Goal: Information Seeking & Learning: Check status

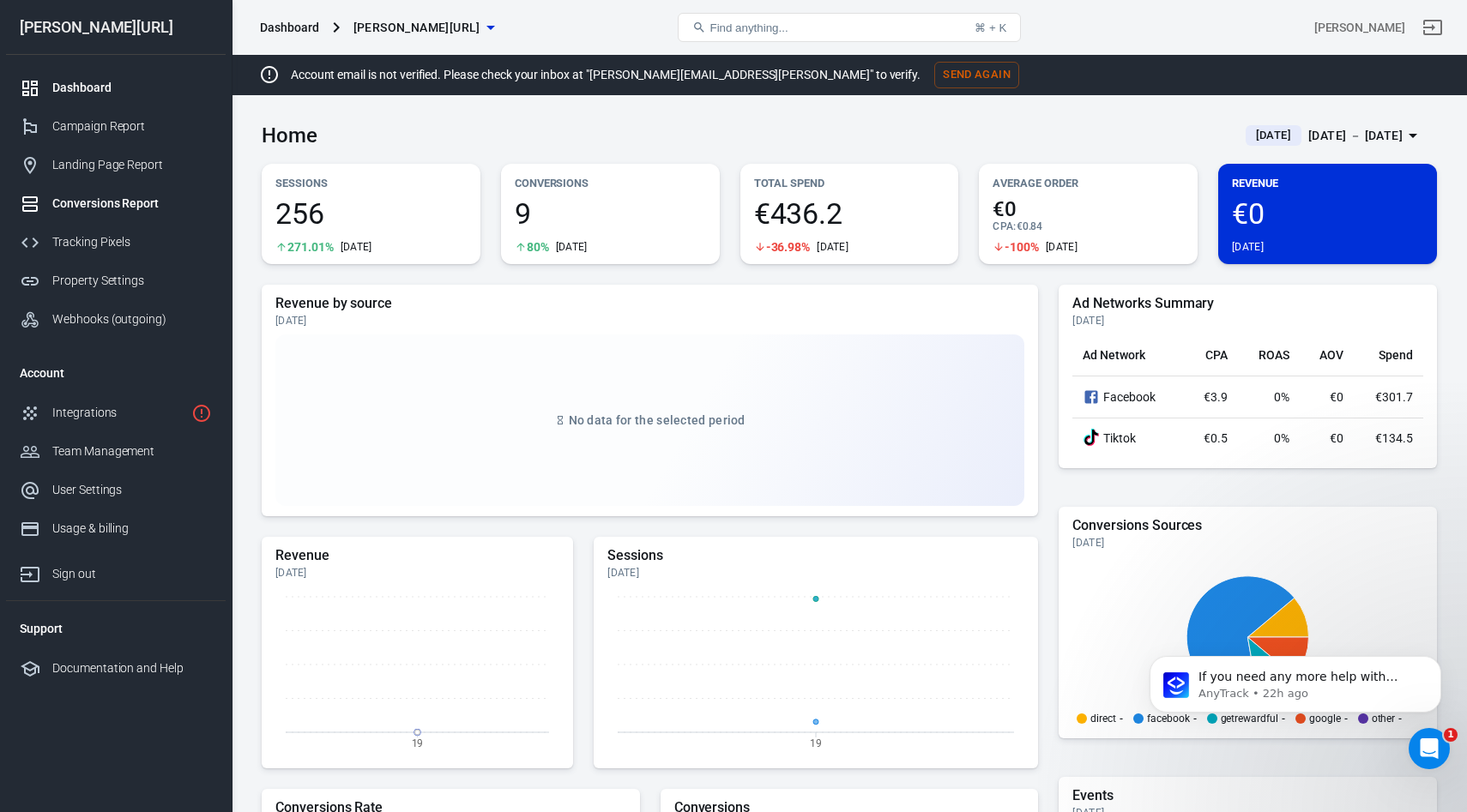
click at [79, 188] on link "Conversions Report" at bounding box center [115, 204] width 220 height 39
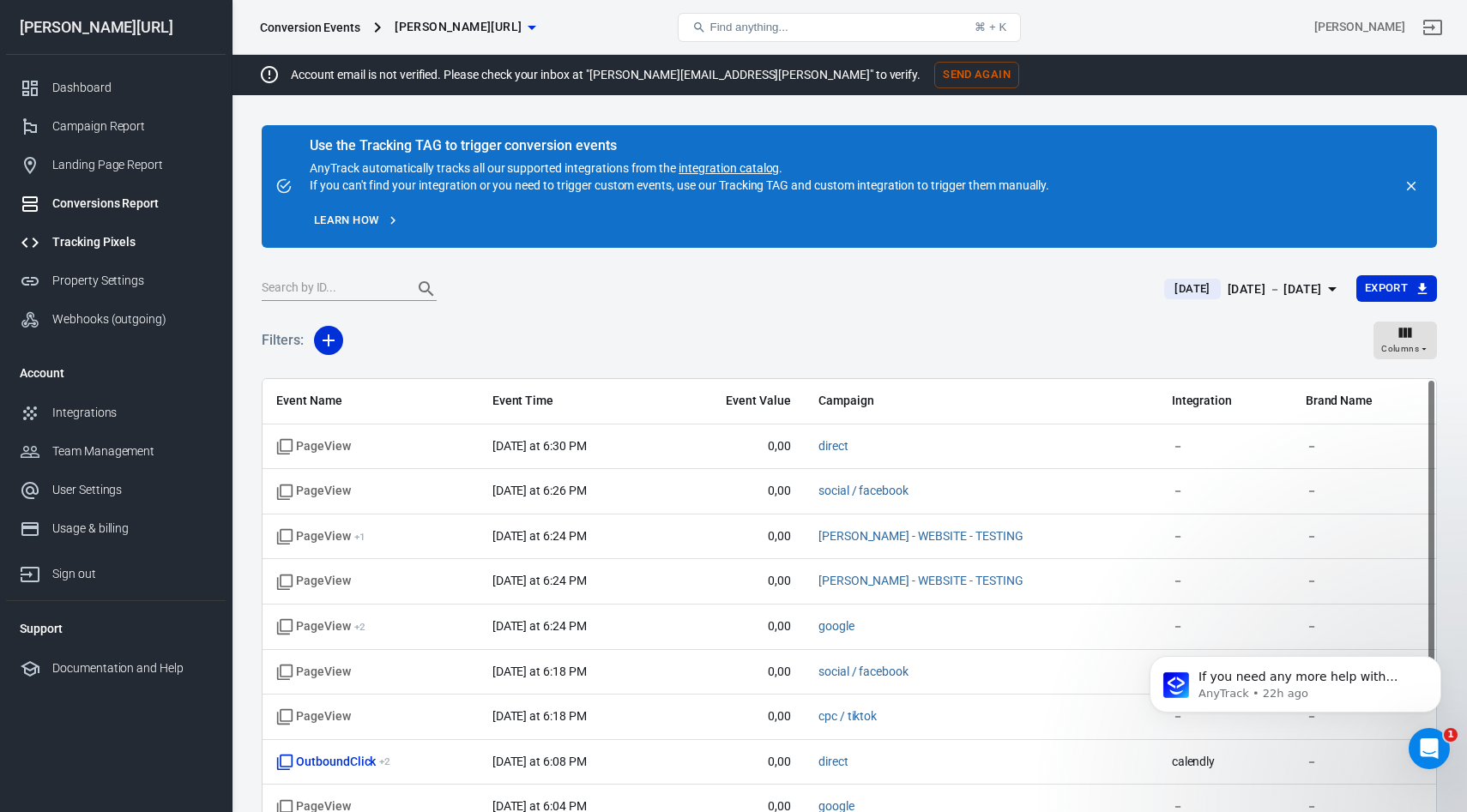
click at [88, 240] on div "Tracking Pixels" at bounding box center [132, 242] width 159 height 18
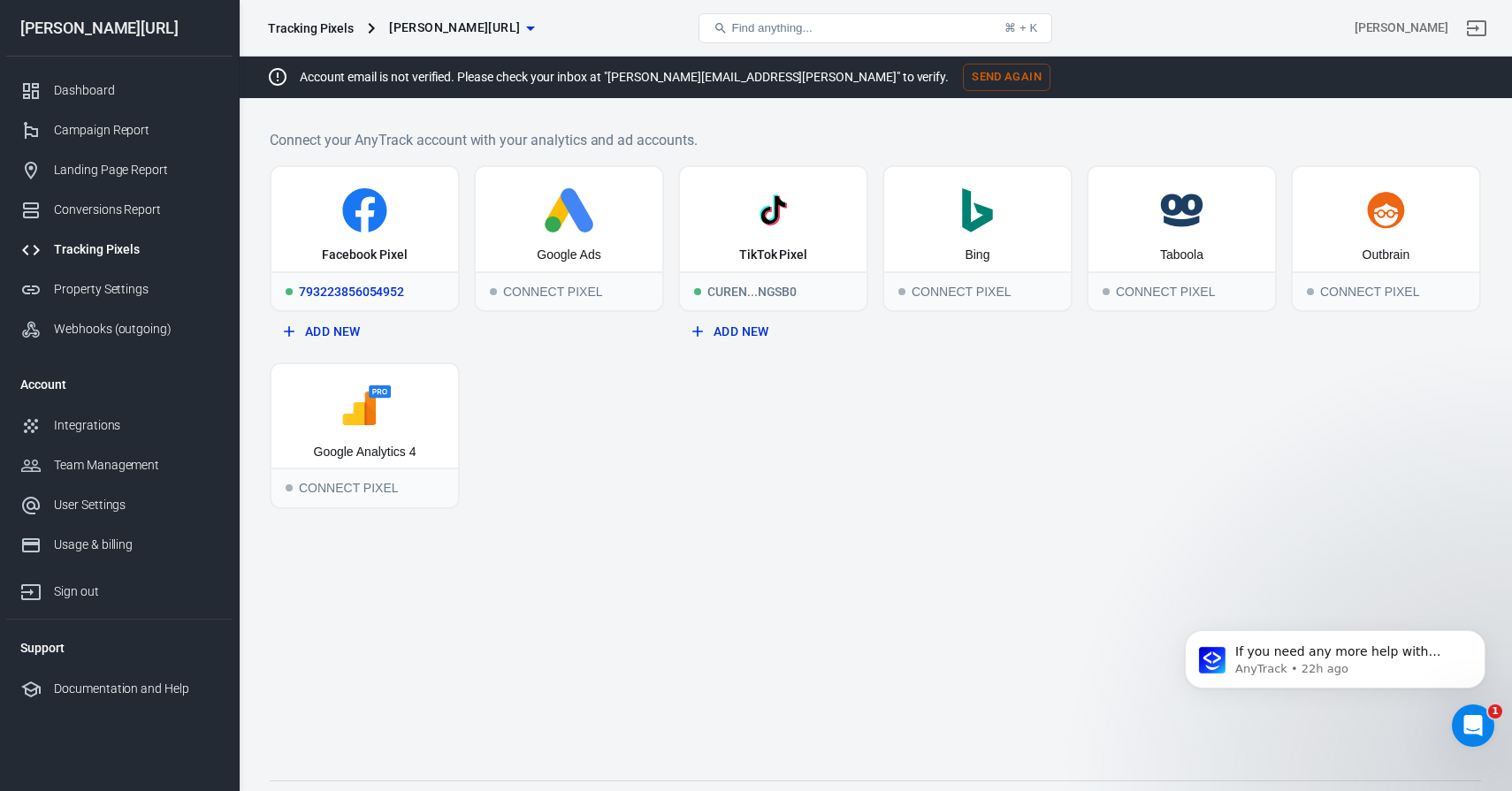
click at [381, 231] on icon at bounding box center [364, 210] width 172 height 44
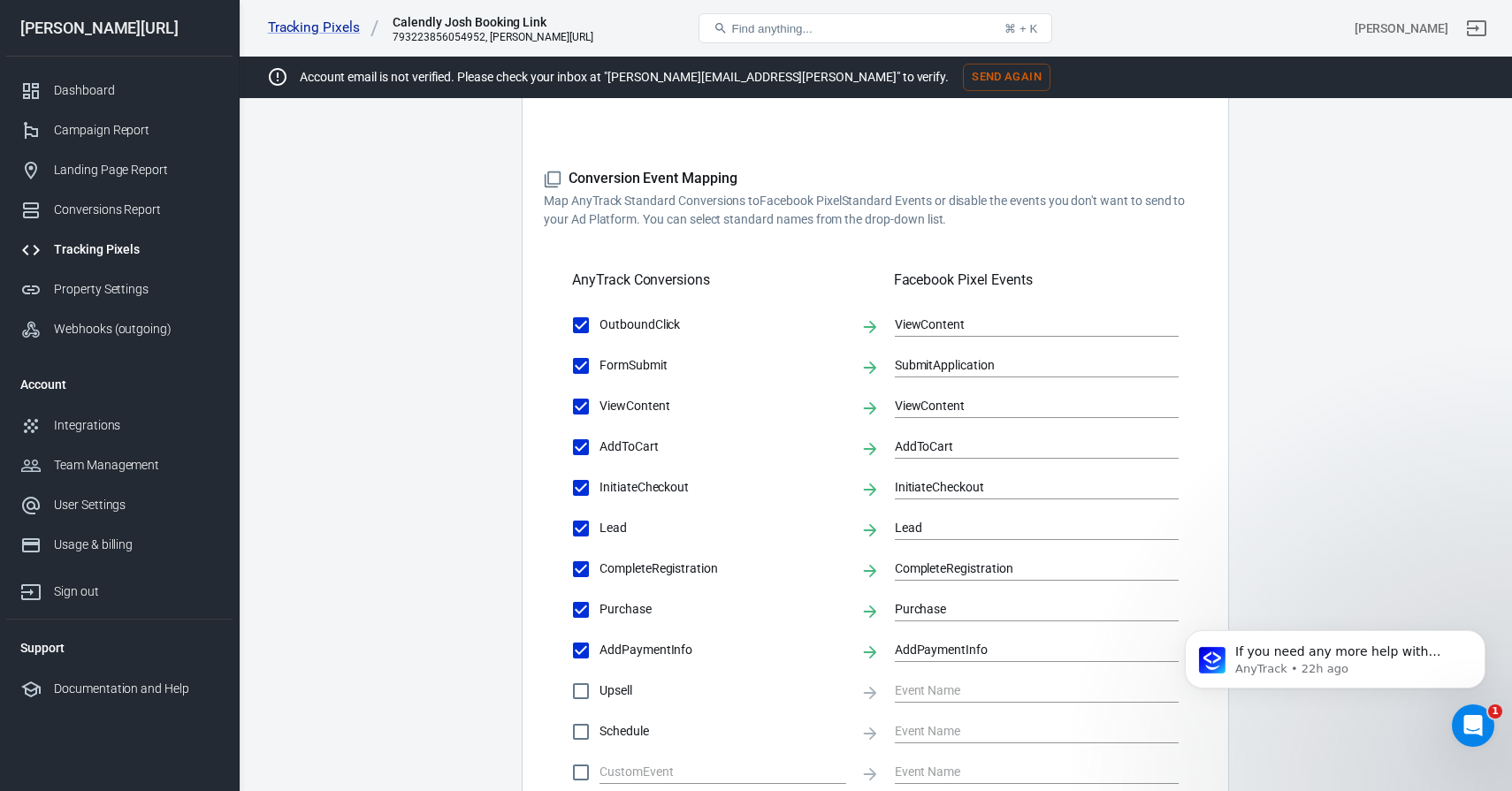
scroll to position [823, 0]
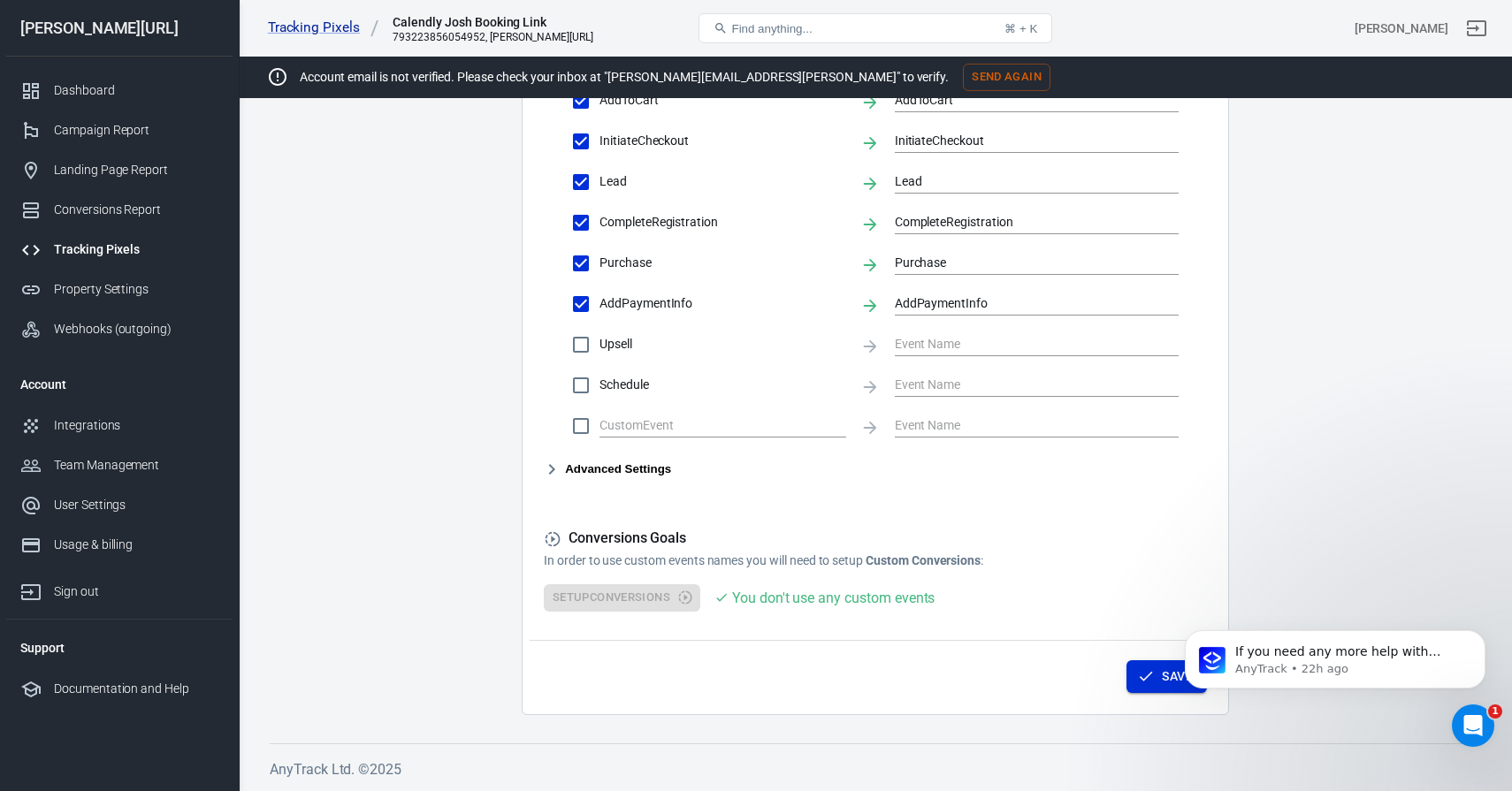
click at [1134, 681] on button "Save" at bounding box center [1167, 676] width 80 height 32
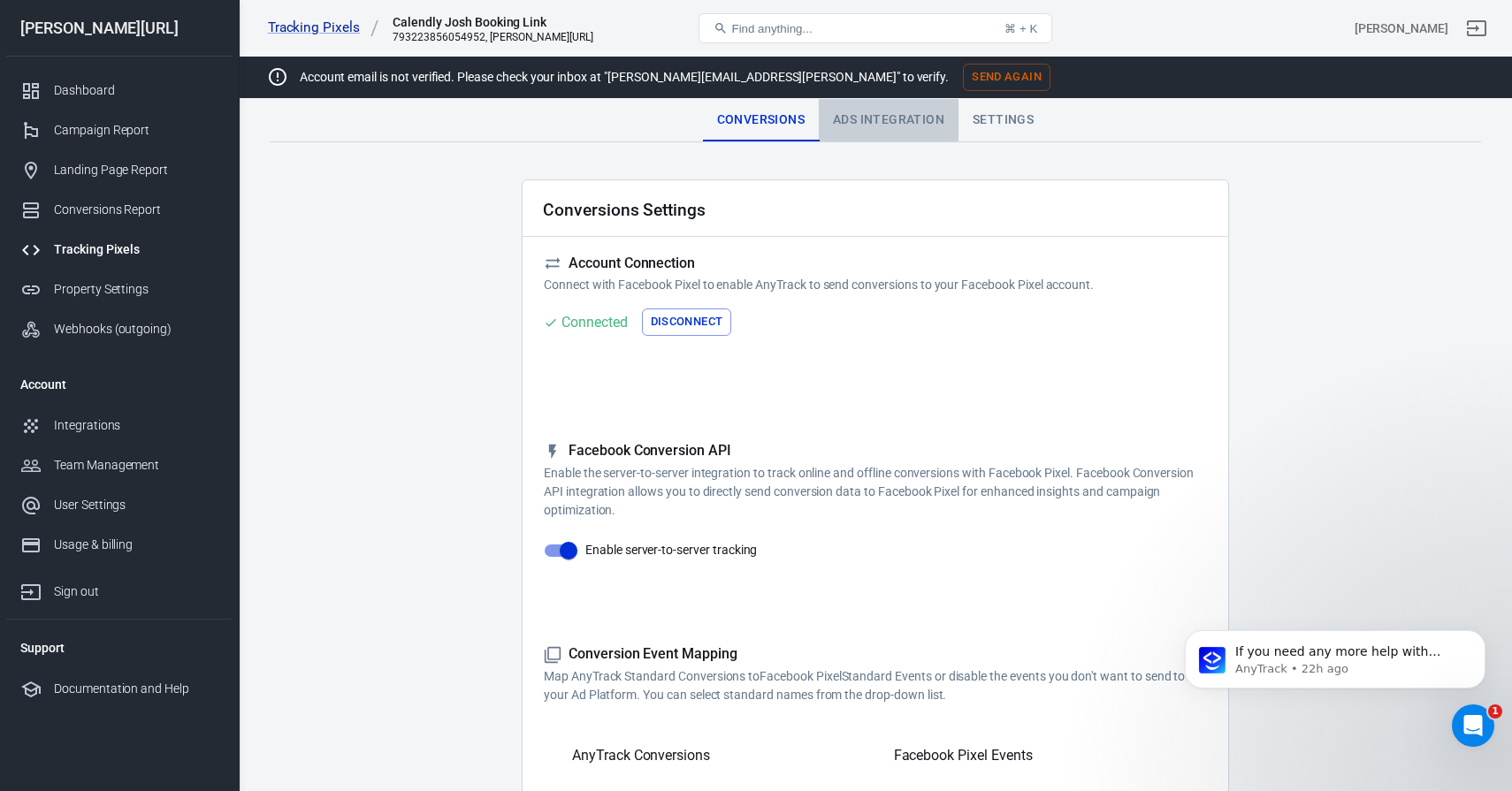
click at [873, 118] on div "Ads Integration" at bounding box center [889, 120] width 140 height 42
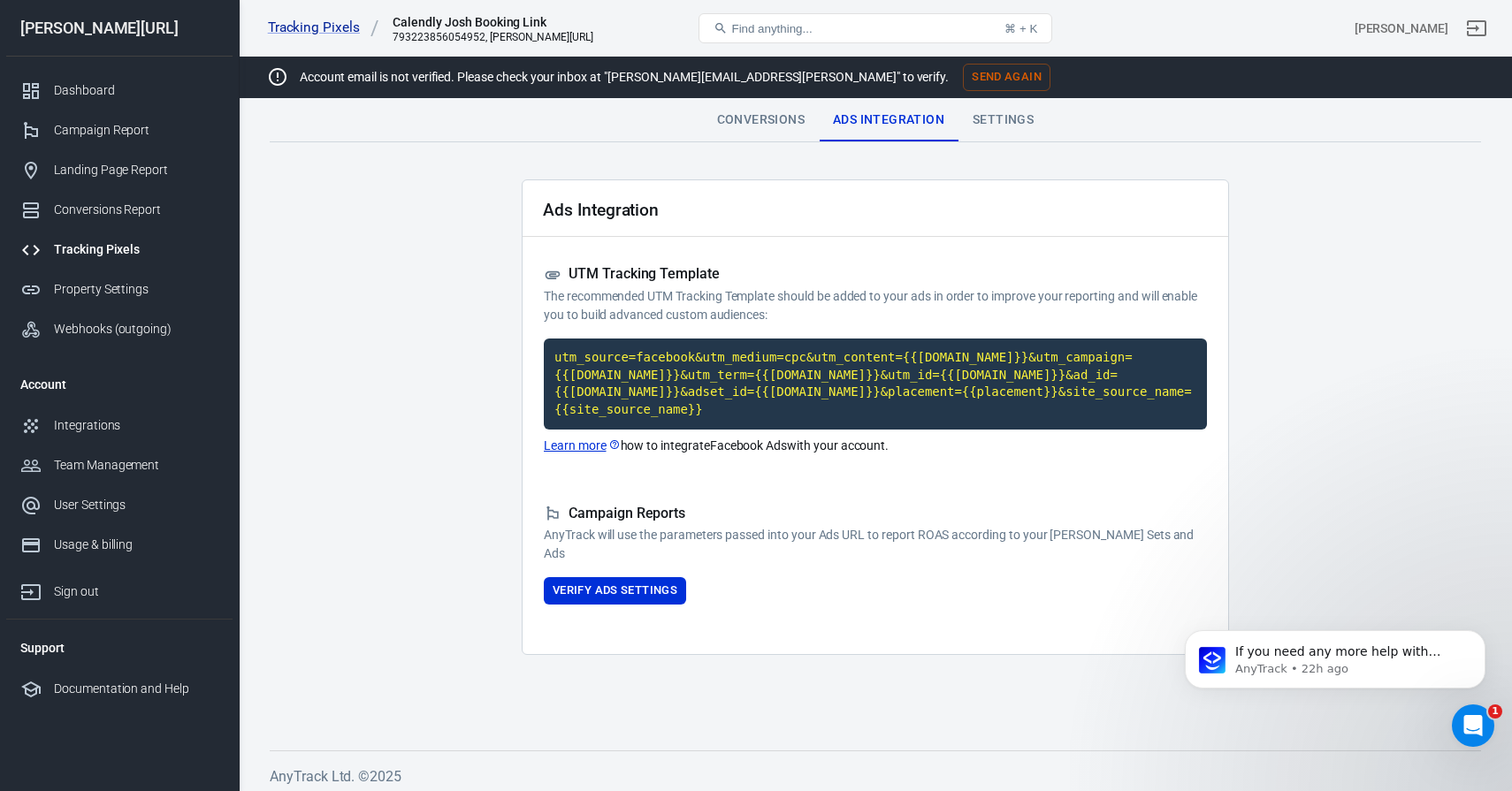
click at [979, 131] on div "Settings" at bounding box center [1003, 120] width 89 height 42
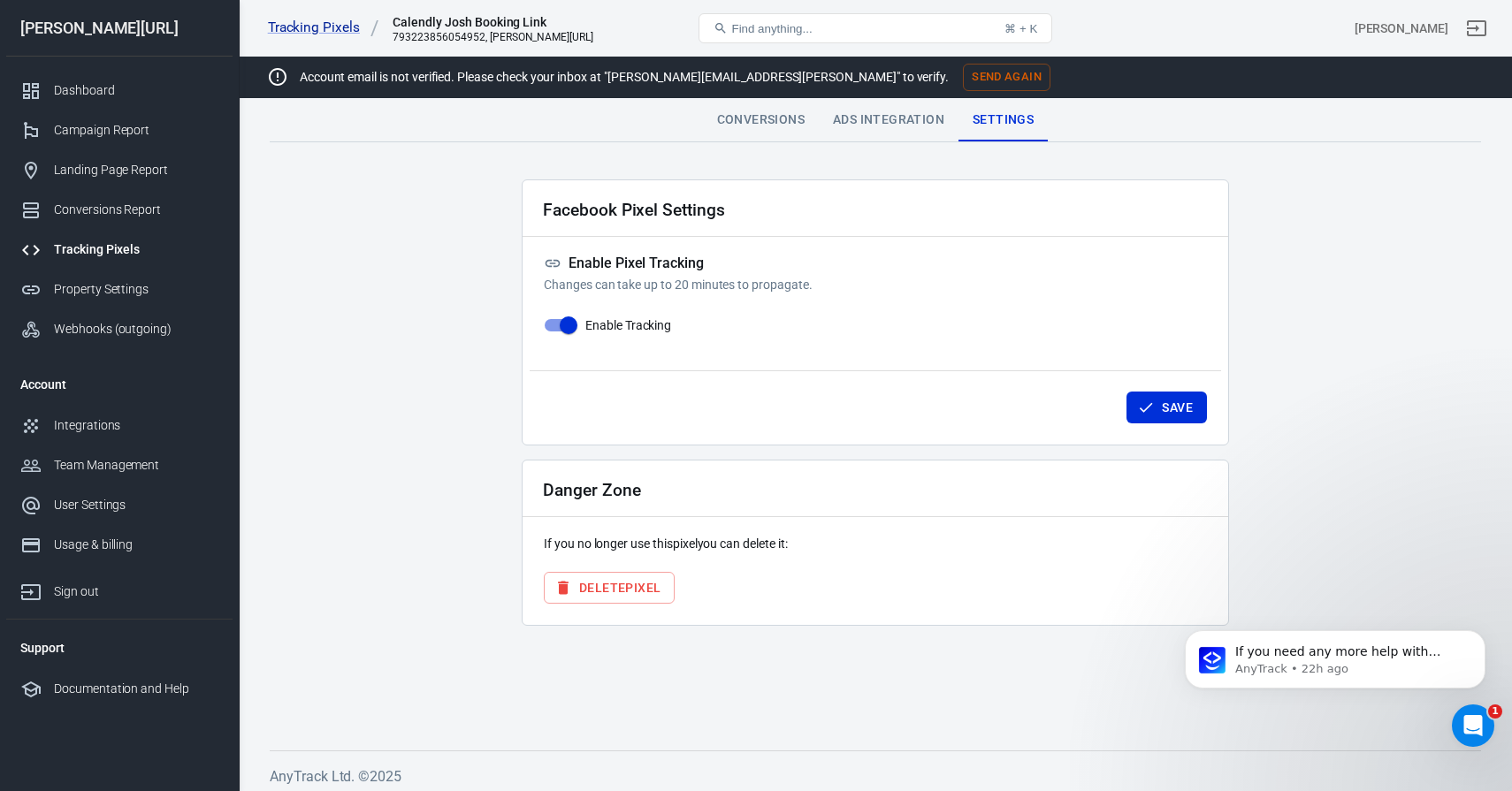
click at [871, 132] on div "Ads Integration" at bounding box center [889, 120] width 140 height 42
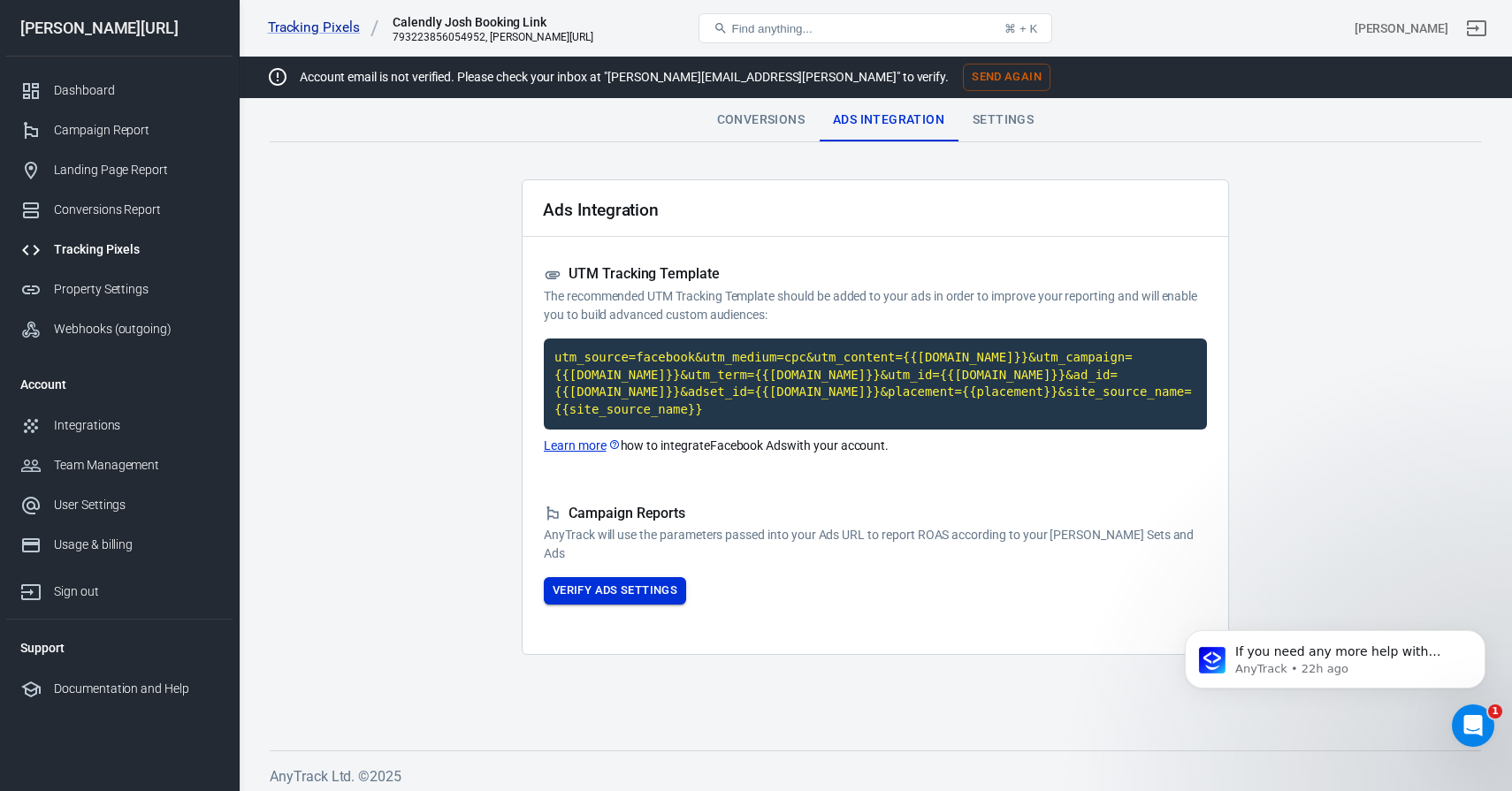
click at [629, 581] on button "Verify Ads Settings" at bounding box center [615, 590] width 142 height 28
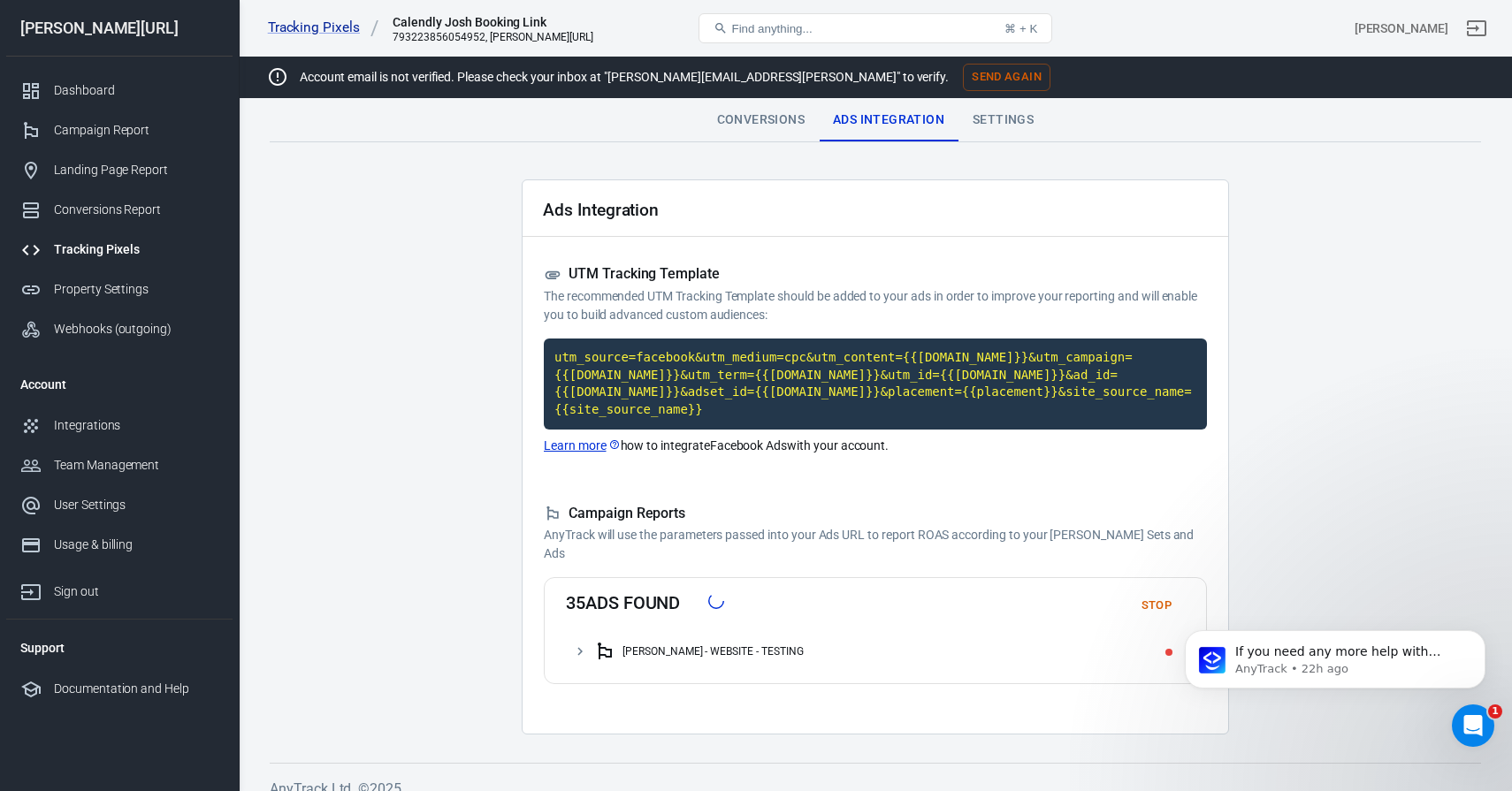
click at [745, 118] on div "Conversions" at bounding box center [760, 120] width 116 height 42
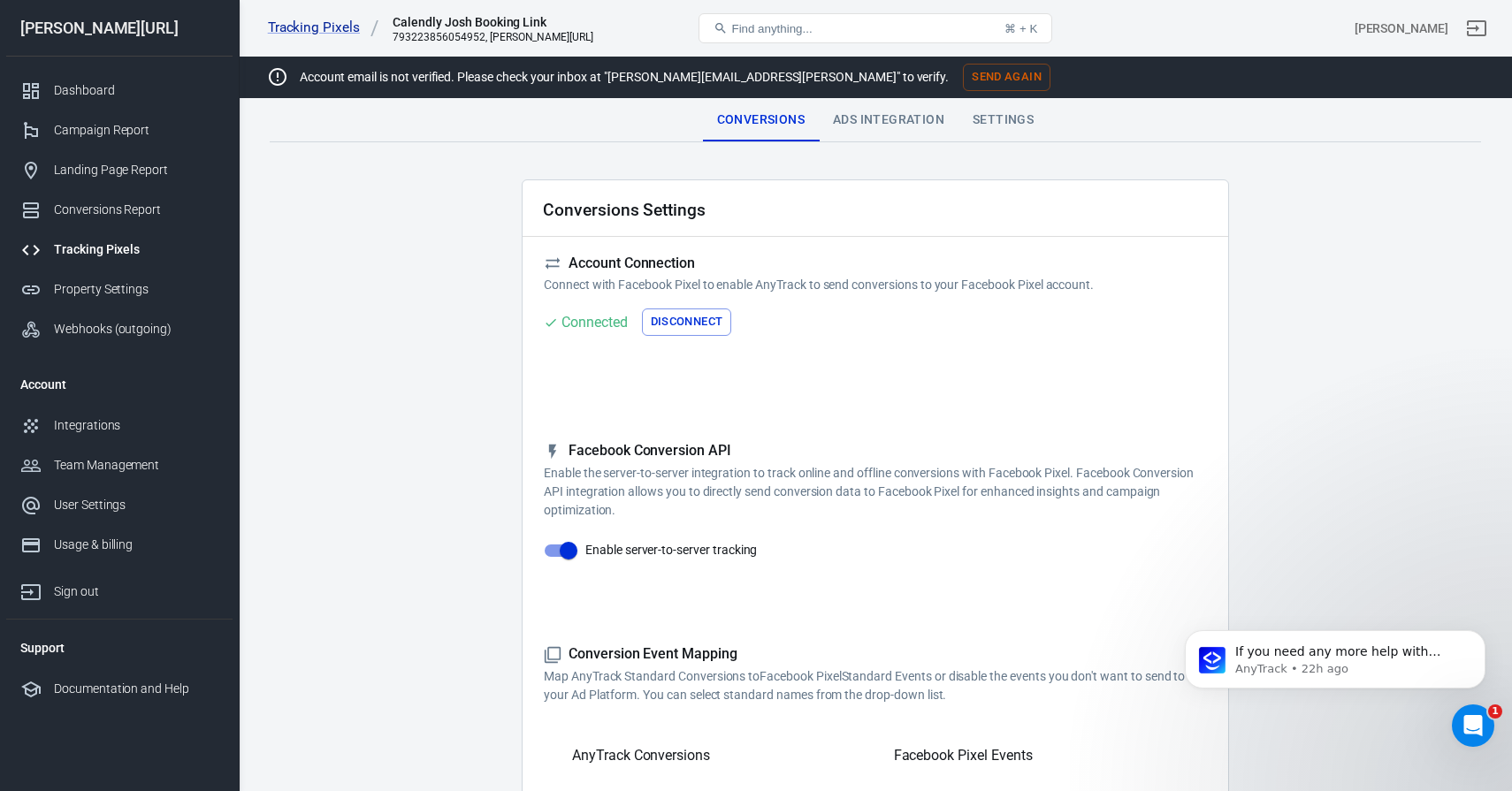
click at [89, 245] on div "Tracking Pixels" at bounding box center [136, 249] width 164 height 18
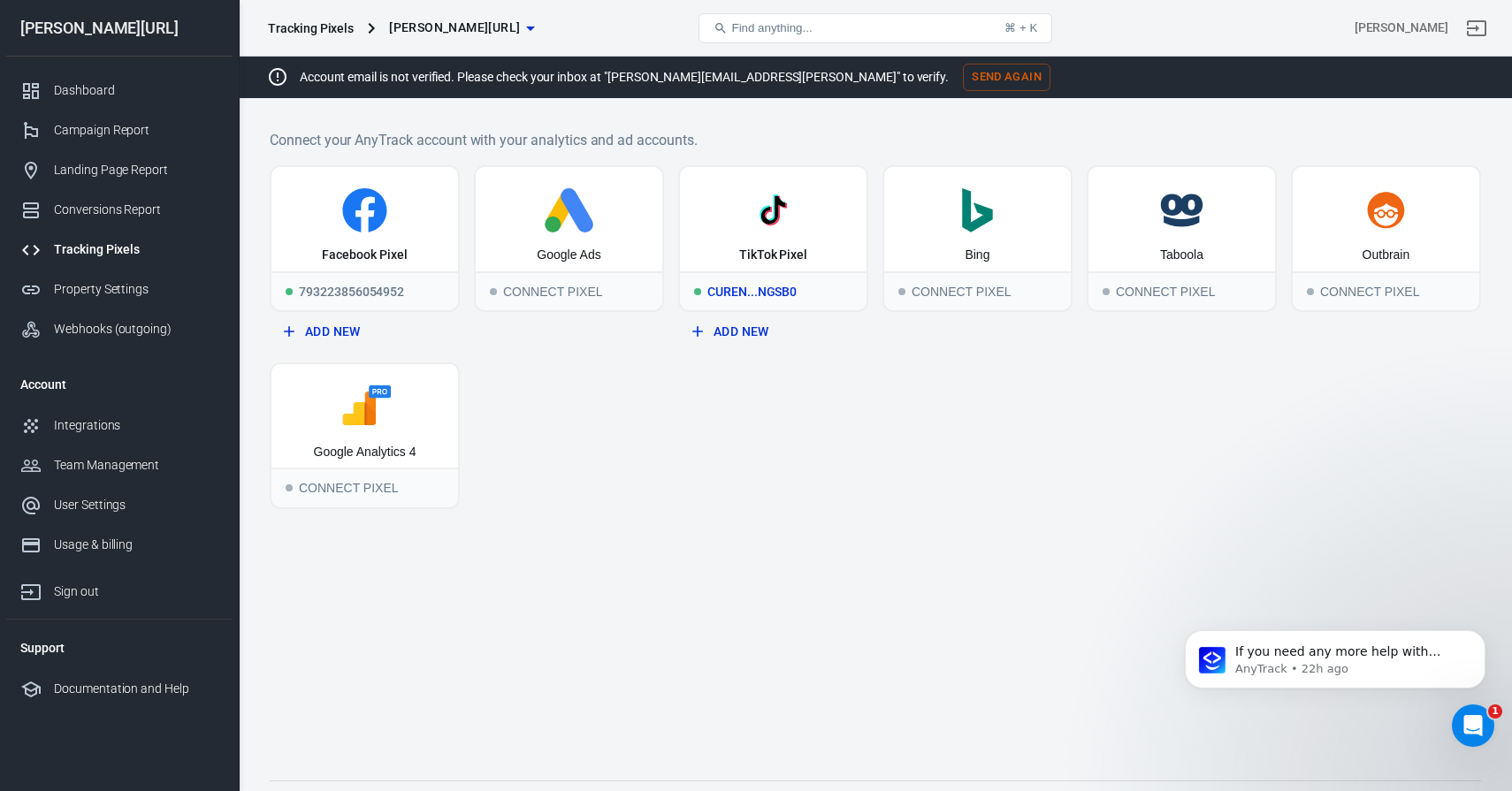
click at [750, 226] on icon at bounding box center [773, 210] width 172 height 44
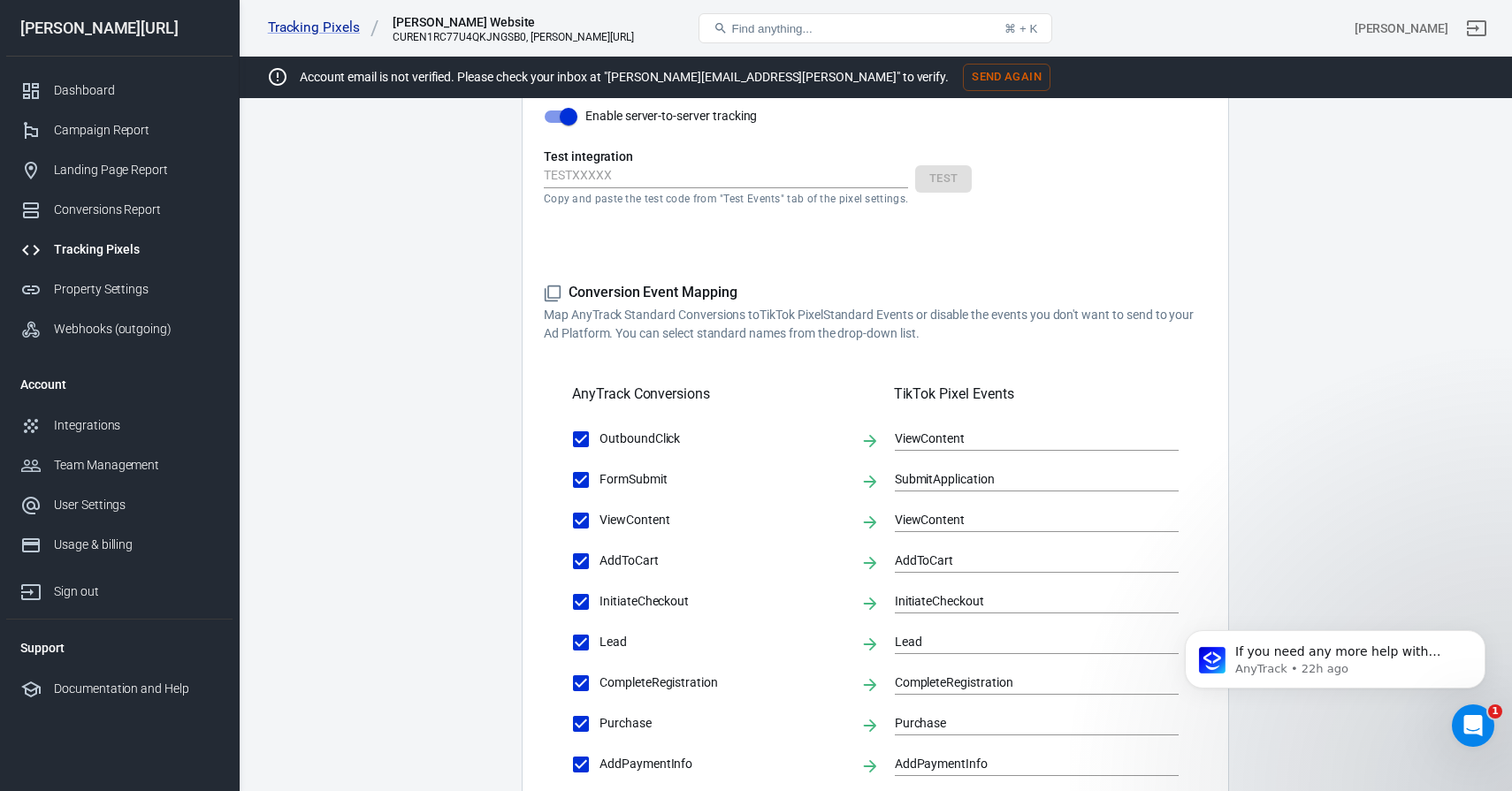
scroll to position [796, 0]
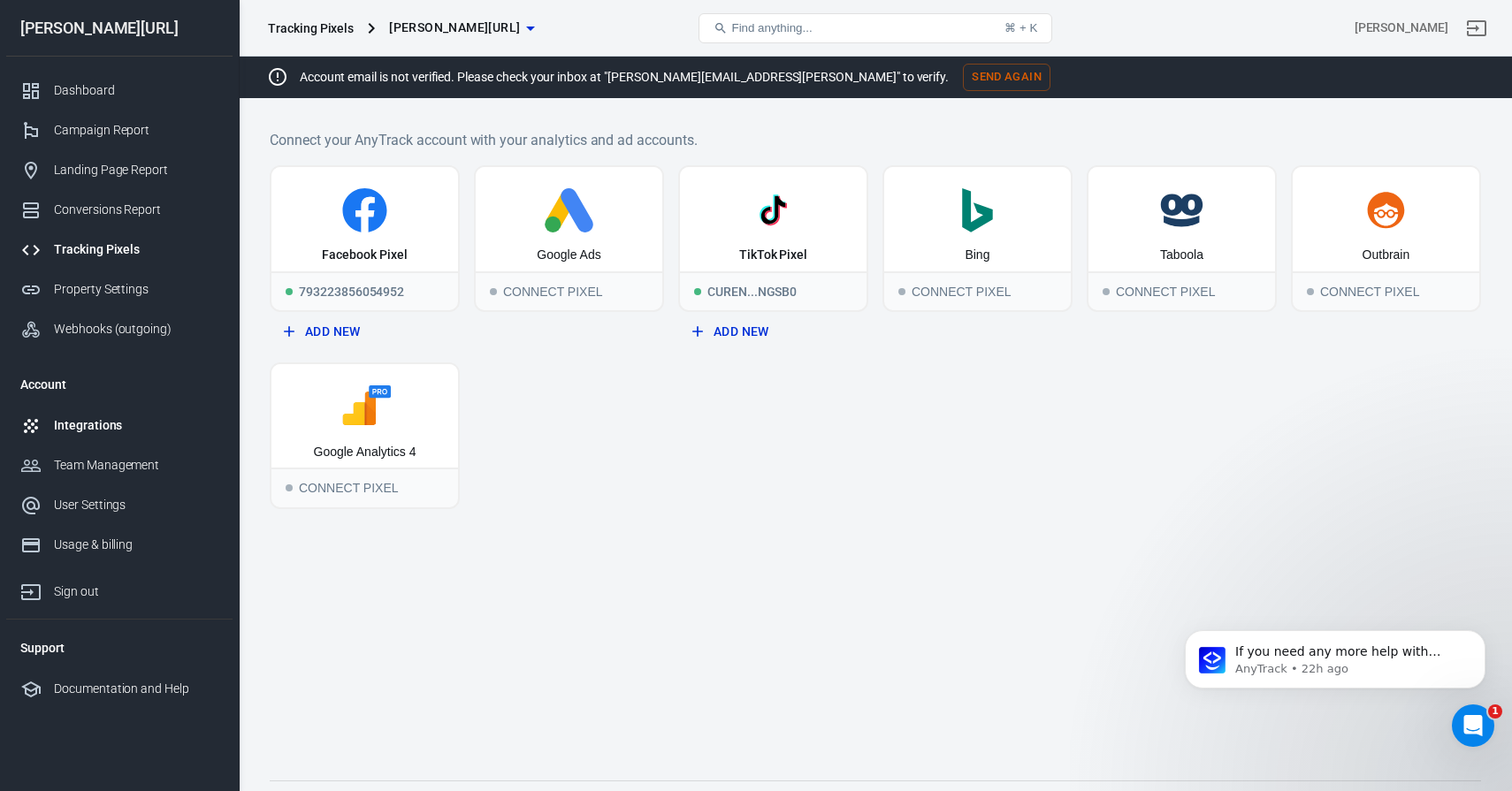
click at [76, 433] on div "Integrations" at bounding box center [136, 425] width 164 height 18
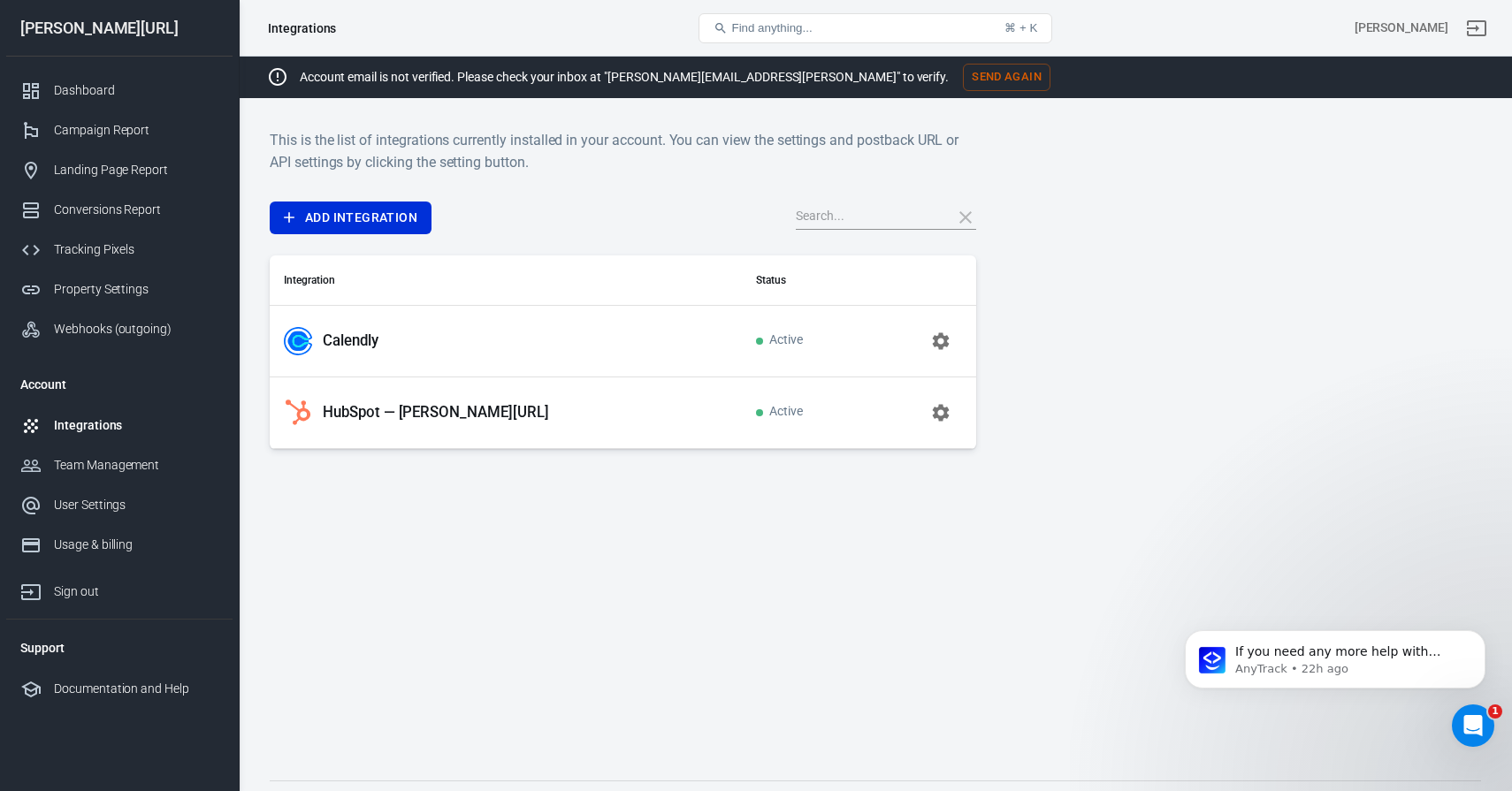
click at [416, 407] on p "HubSpot — [PERSON_NAME][URL]" at bounding box center [436, 412] width 227 height 18
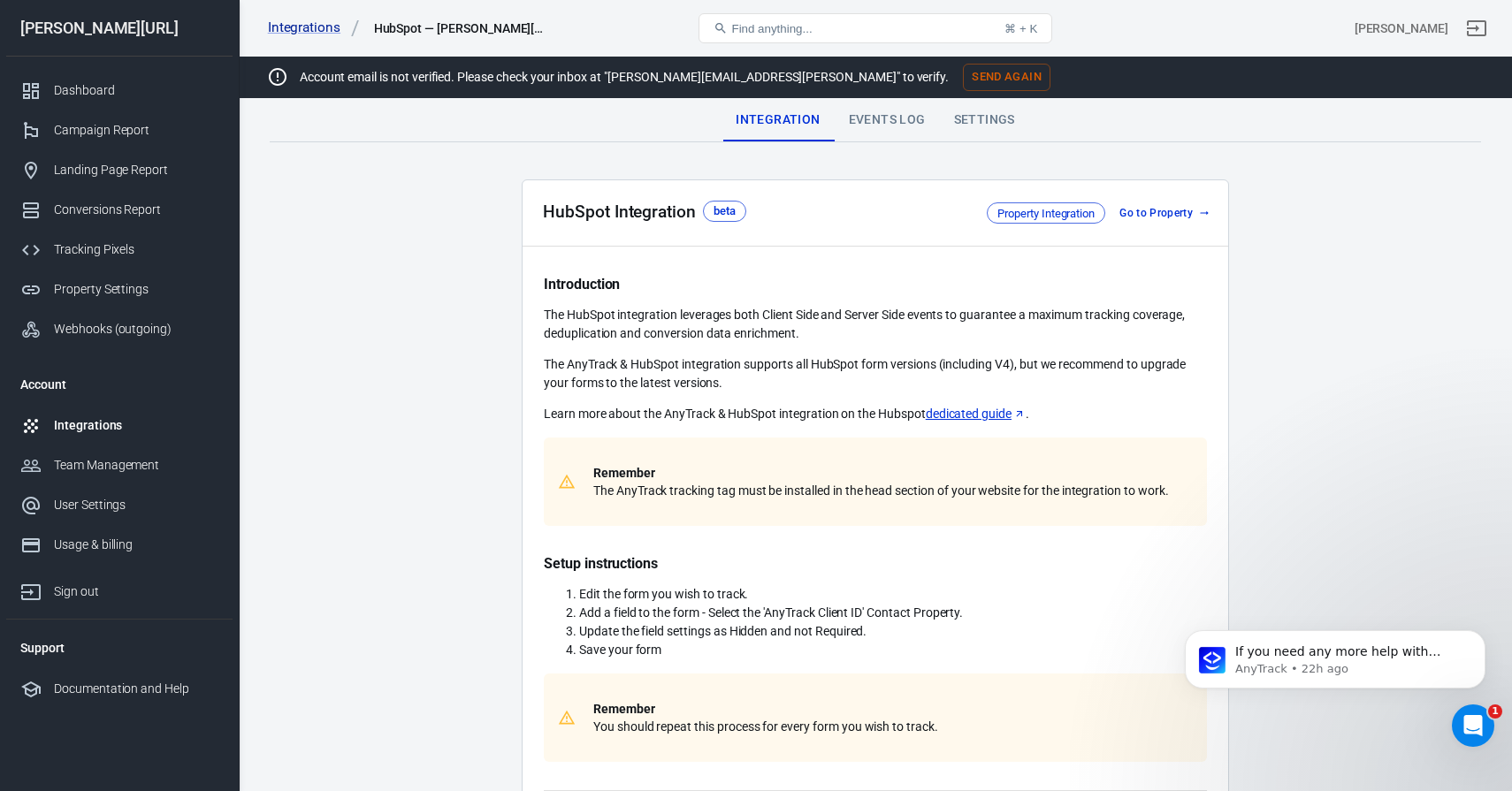
click at [890, 118] on div "Events Log" at bounding box center [887, 120] width 105 height 42
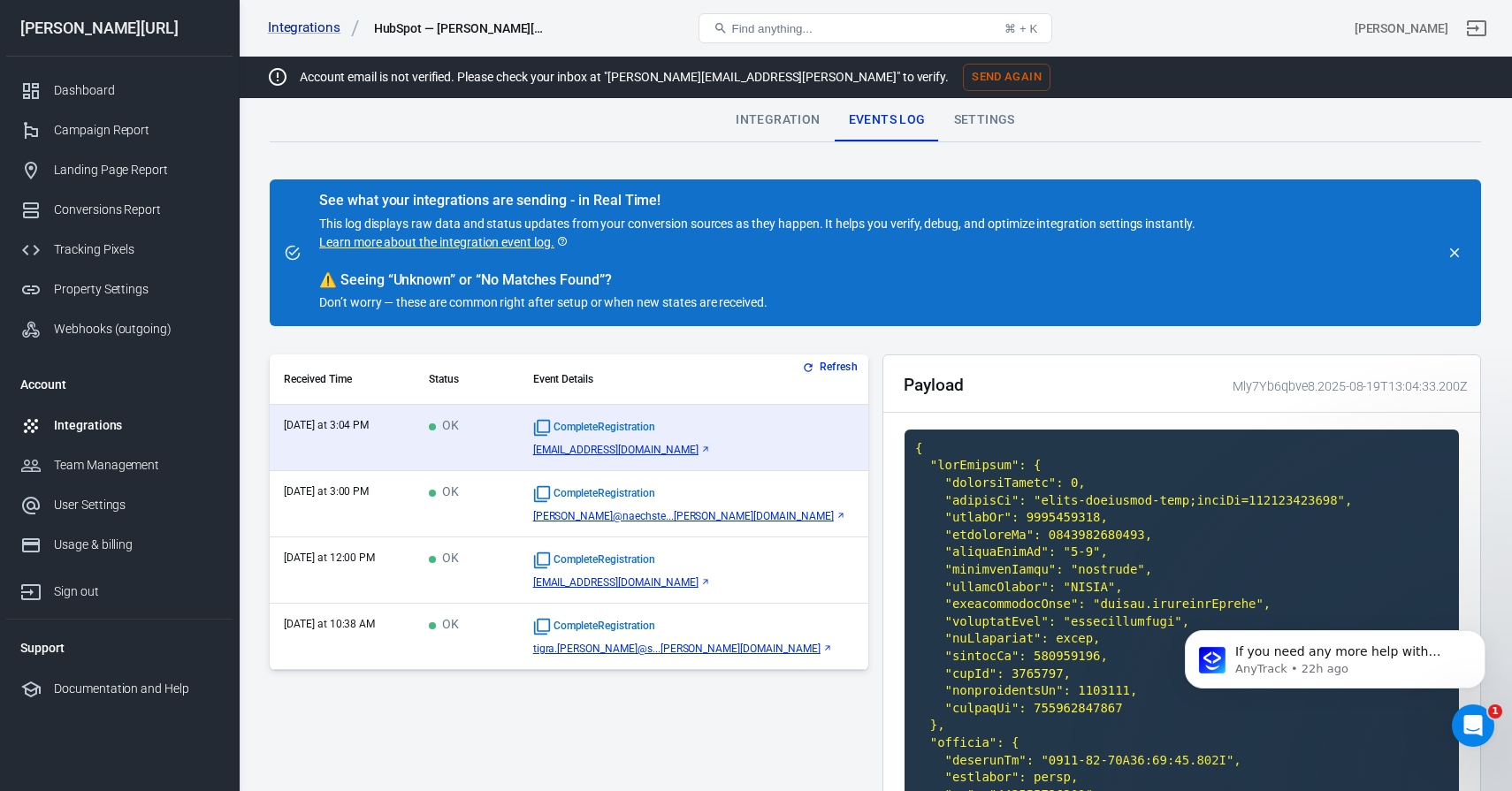
click at [745, 124] on div "Integration" at bounding box center [777, 120] width 112 height 42
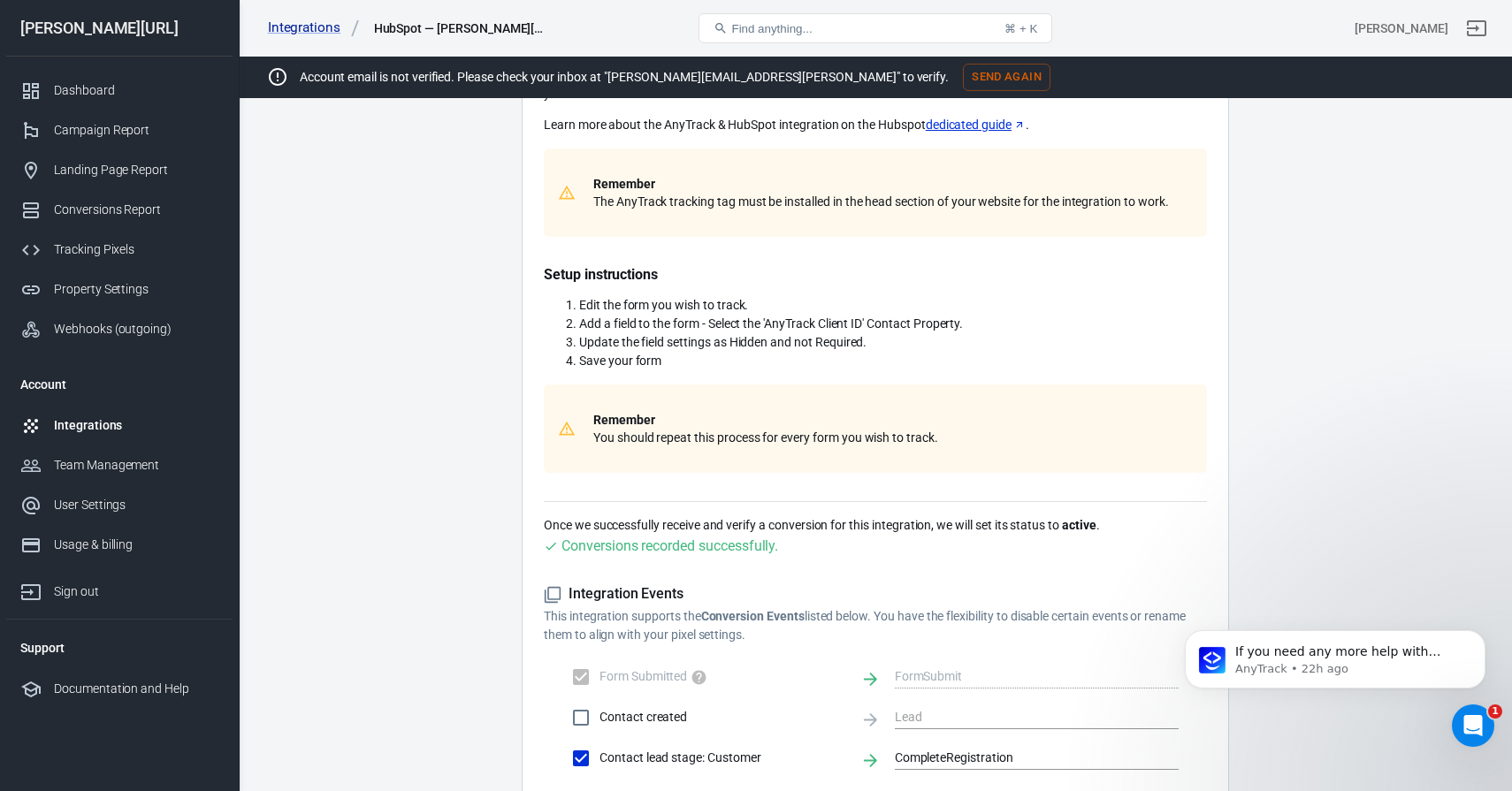
scroll to position [499, 0]
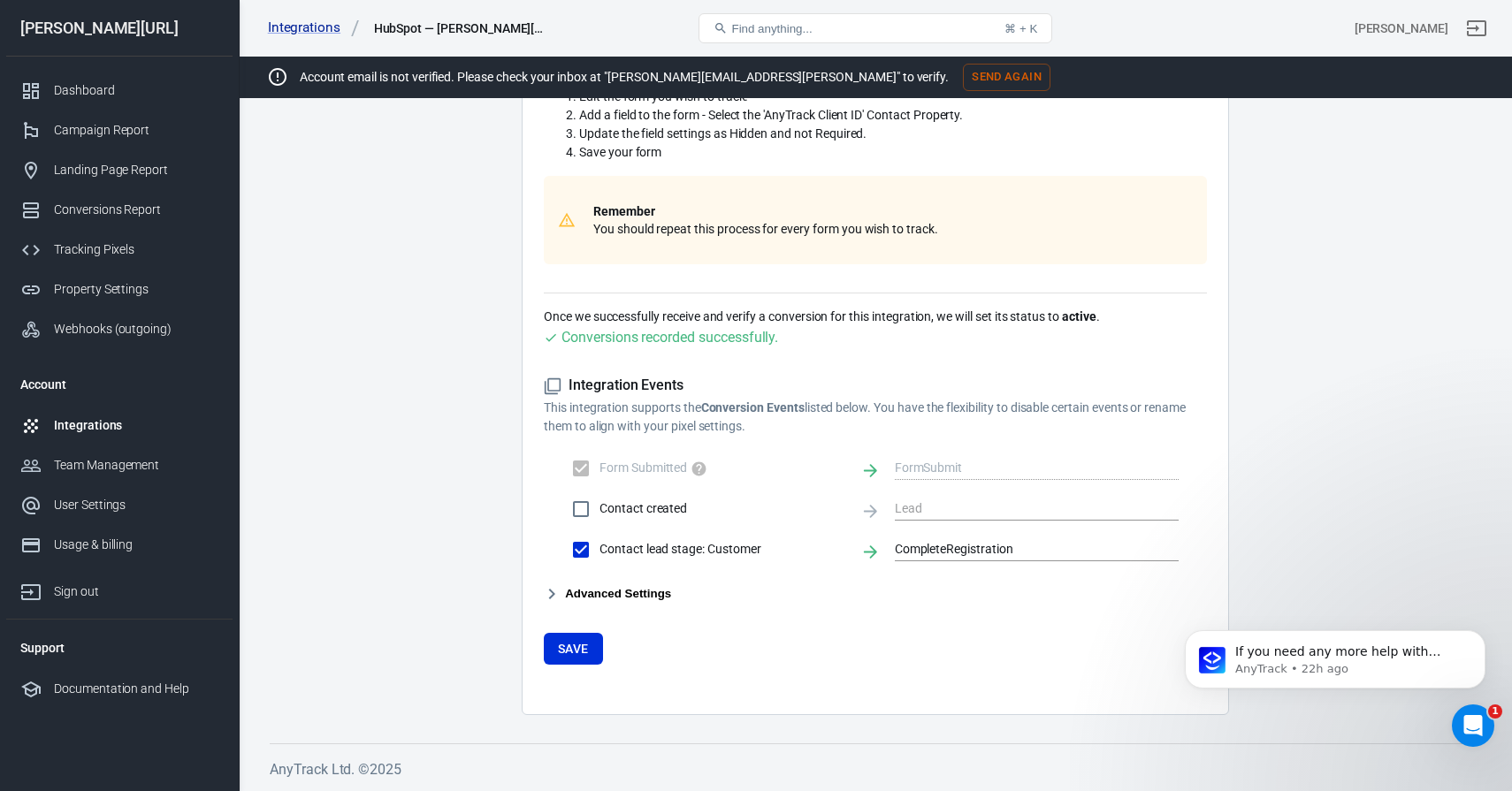
click at [576, 581] on div "Integration Events This integration supports the Conversion Events listed below…" at bounding box center [875, 490] width 663 height 227
click at [570, 596] on button "Advanced Settings" at bounding box center [607, 594] width 127 height 21
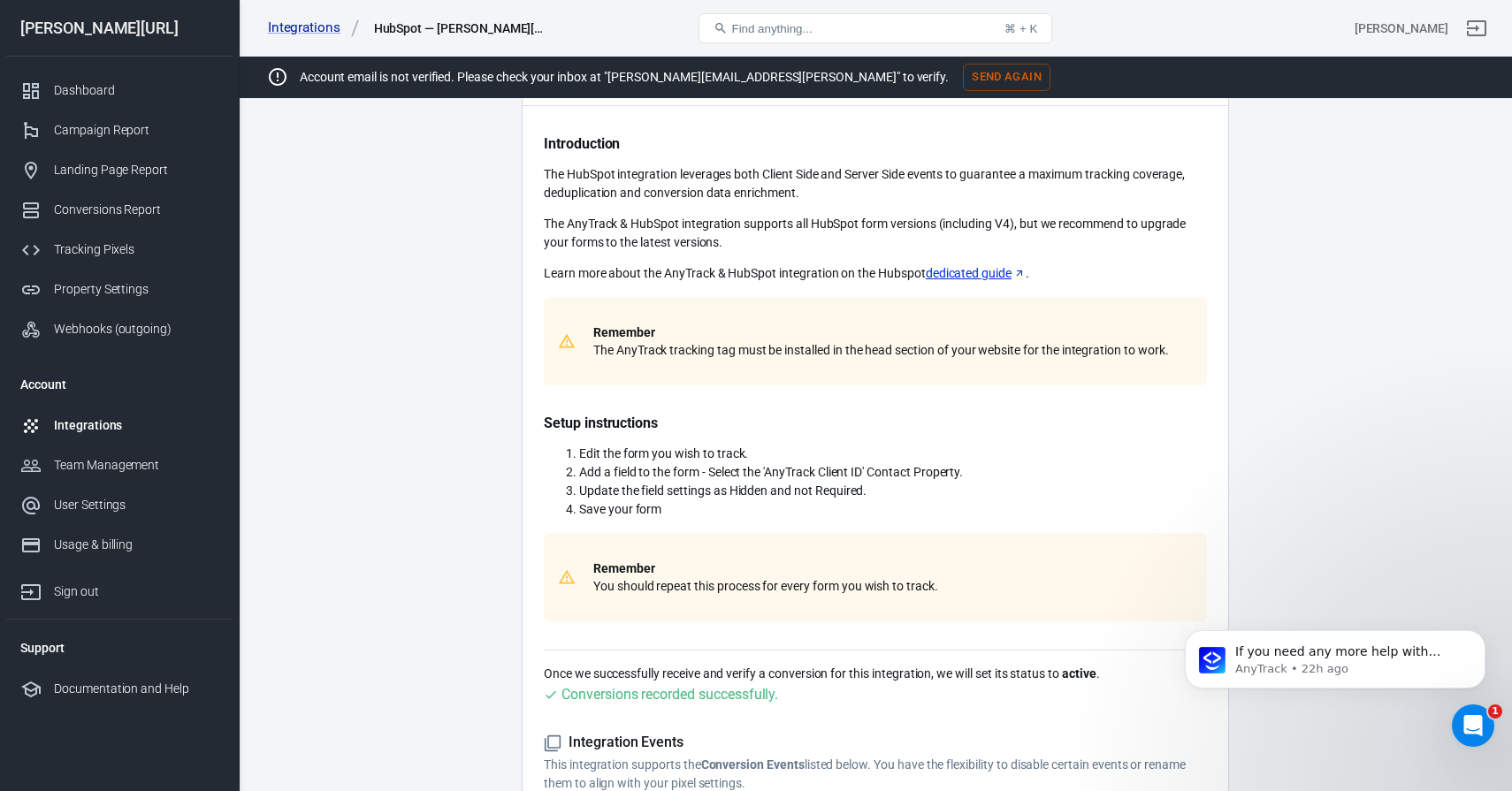
scroll to position [0, 0]
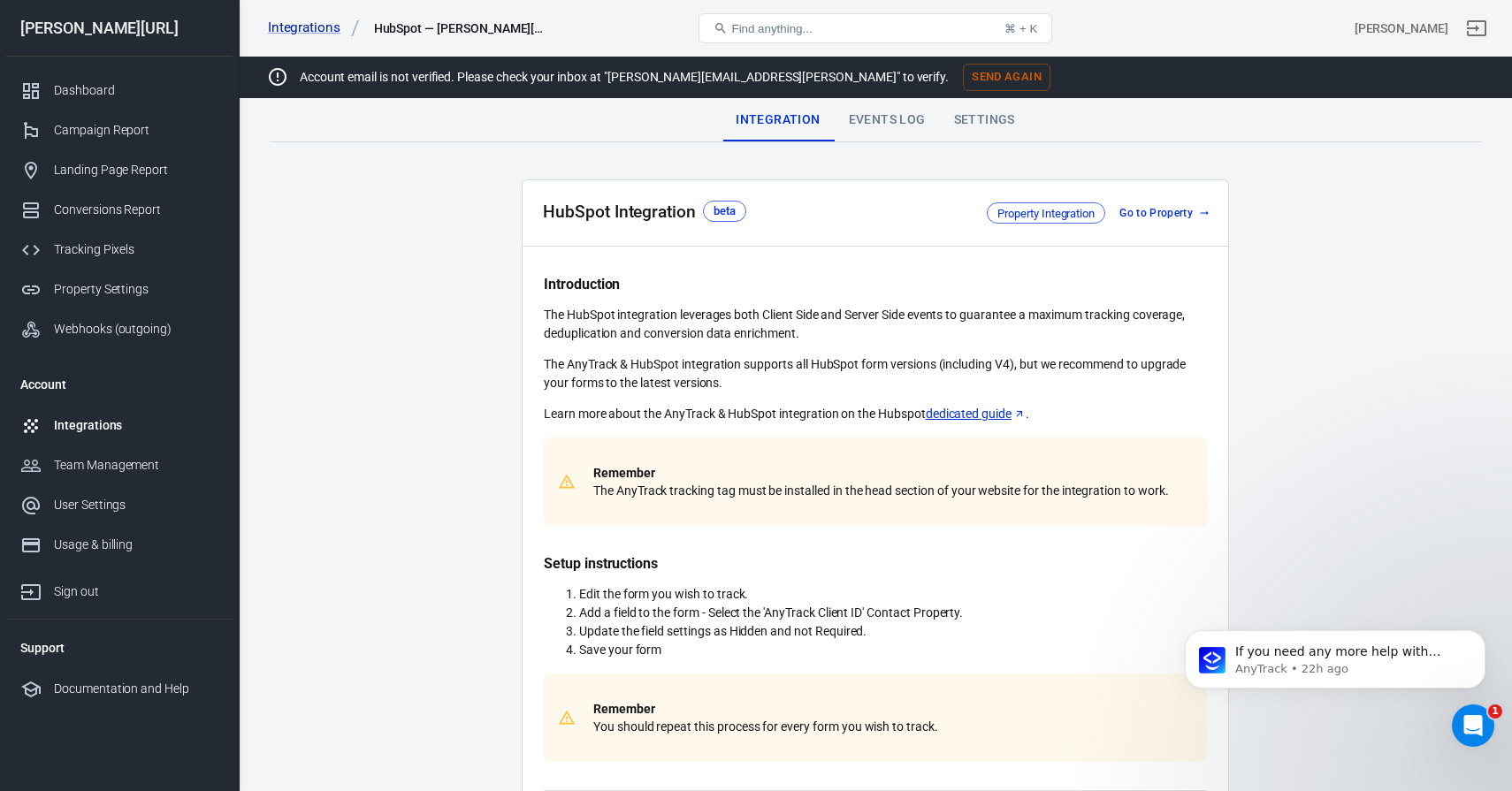
click at [896, 117] on div "Events Log" at bounding box center [887, 120] width 105 height 42
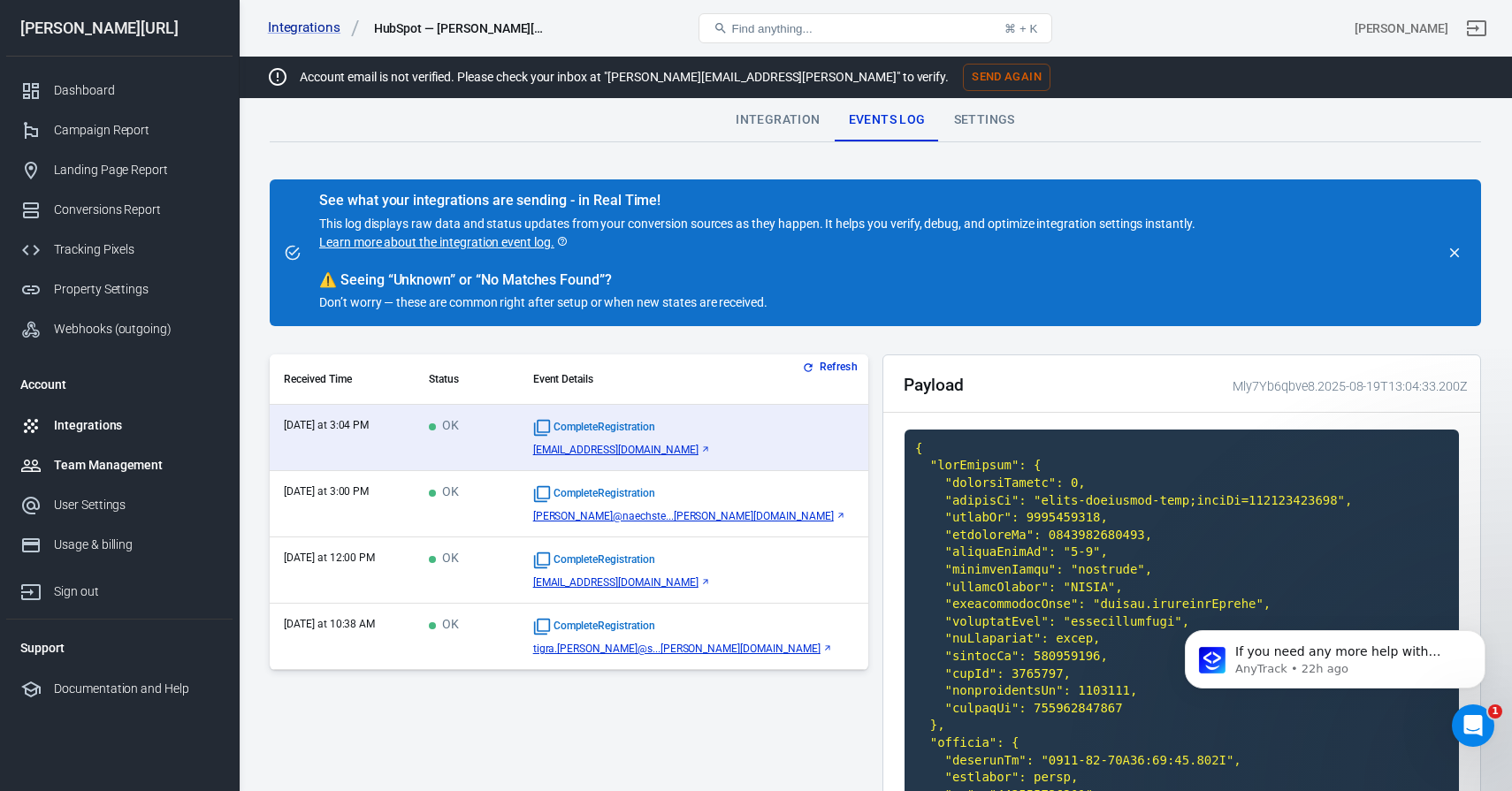
click at [128, 453] on link "Team Management" at bounding box center [119, 465] width 227 height 40
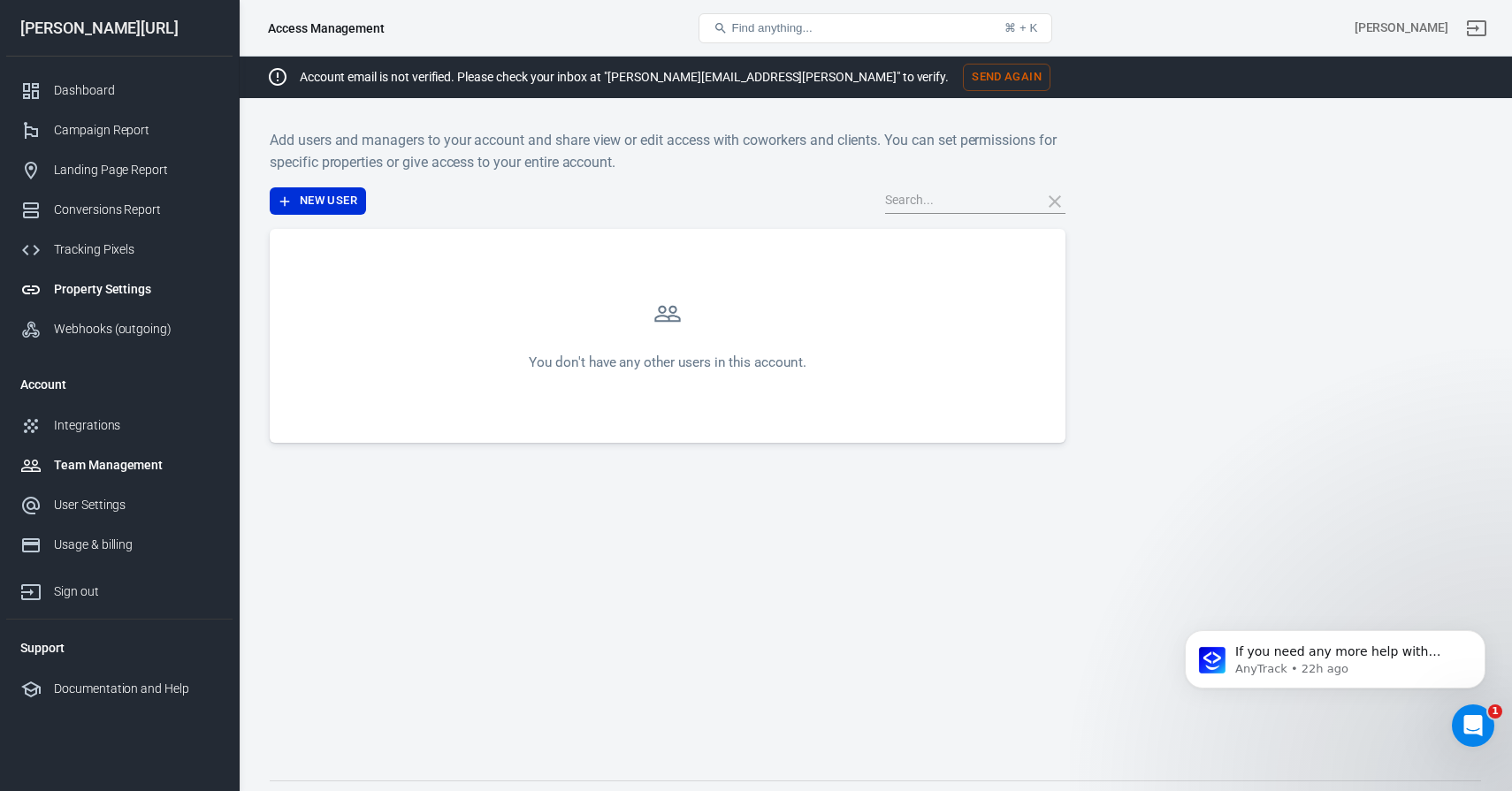
click at [118, 281] on div "Property Settings" at bounding box center [136, 289] width 164 height 18
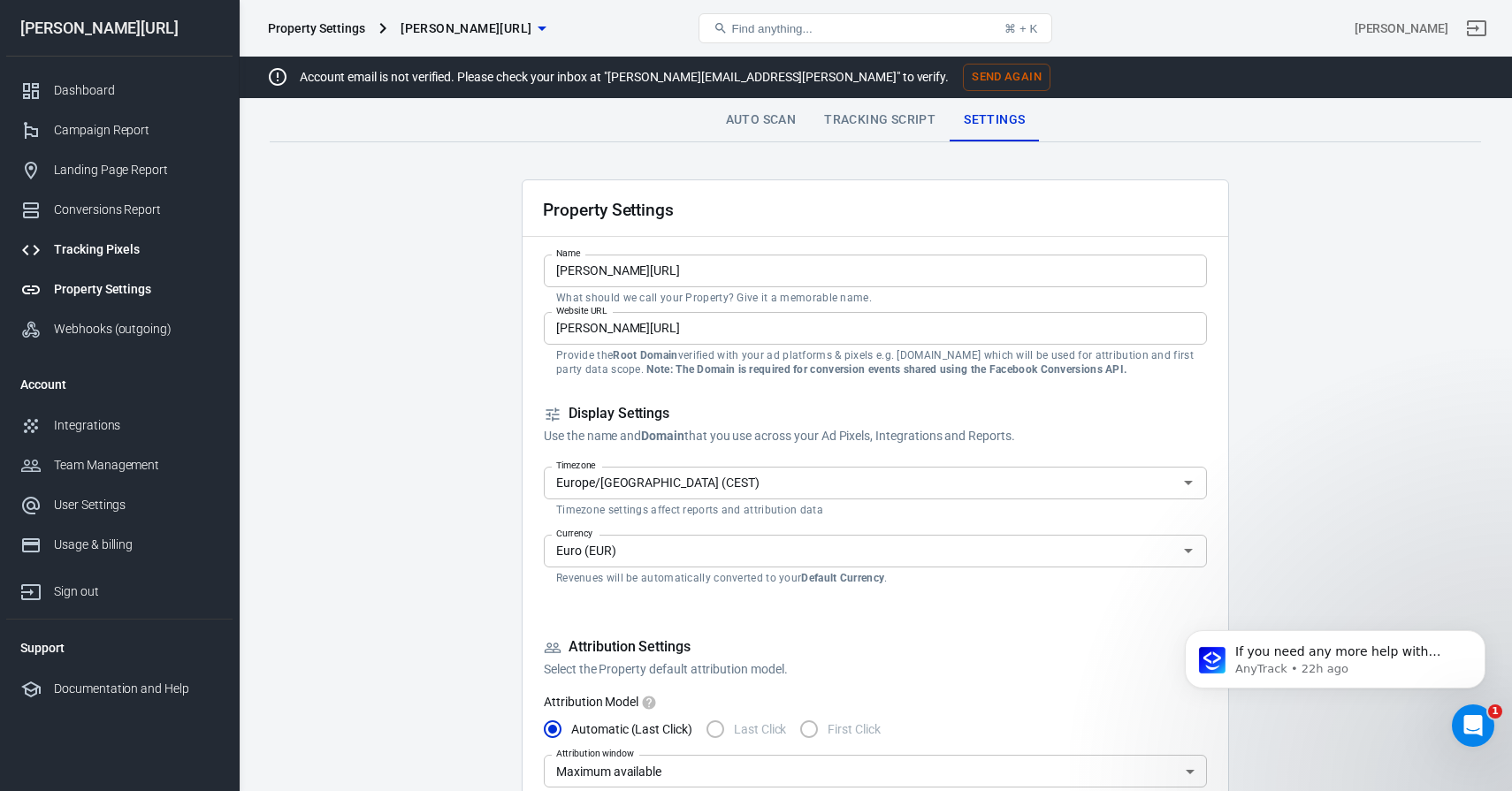
click at [100, 244] on div "Tracking Pixels" at bounding box center [136, 249] width 164 height 18
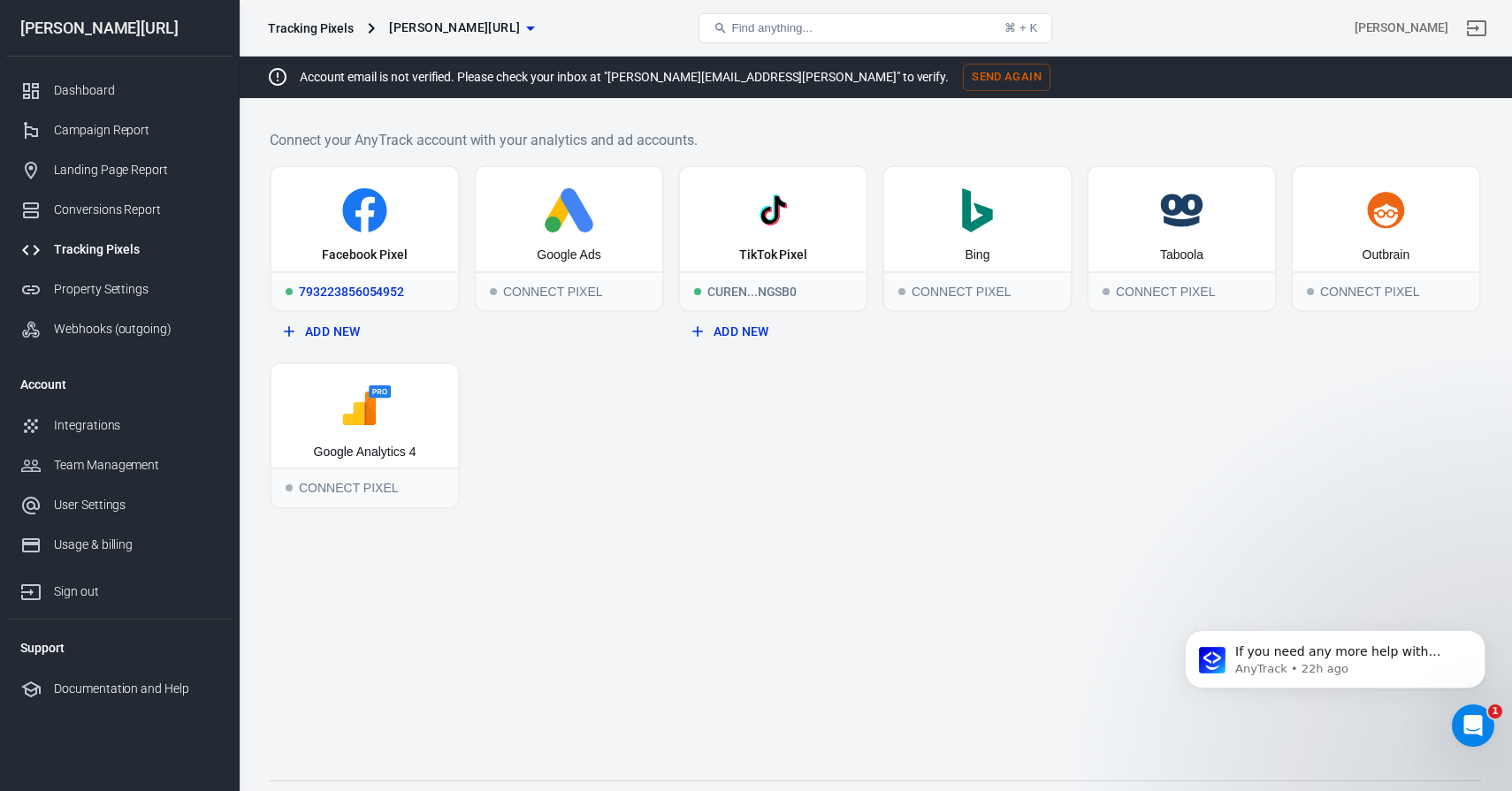
click at [357, 245] on div "Facebook Pixel" at bounding box center [364, 219] width 186 height 104
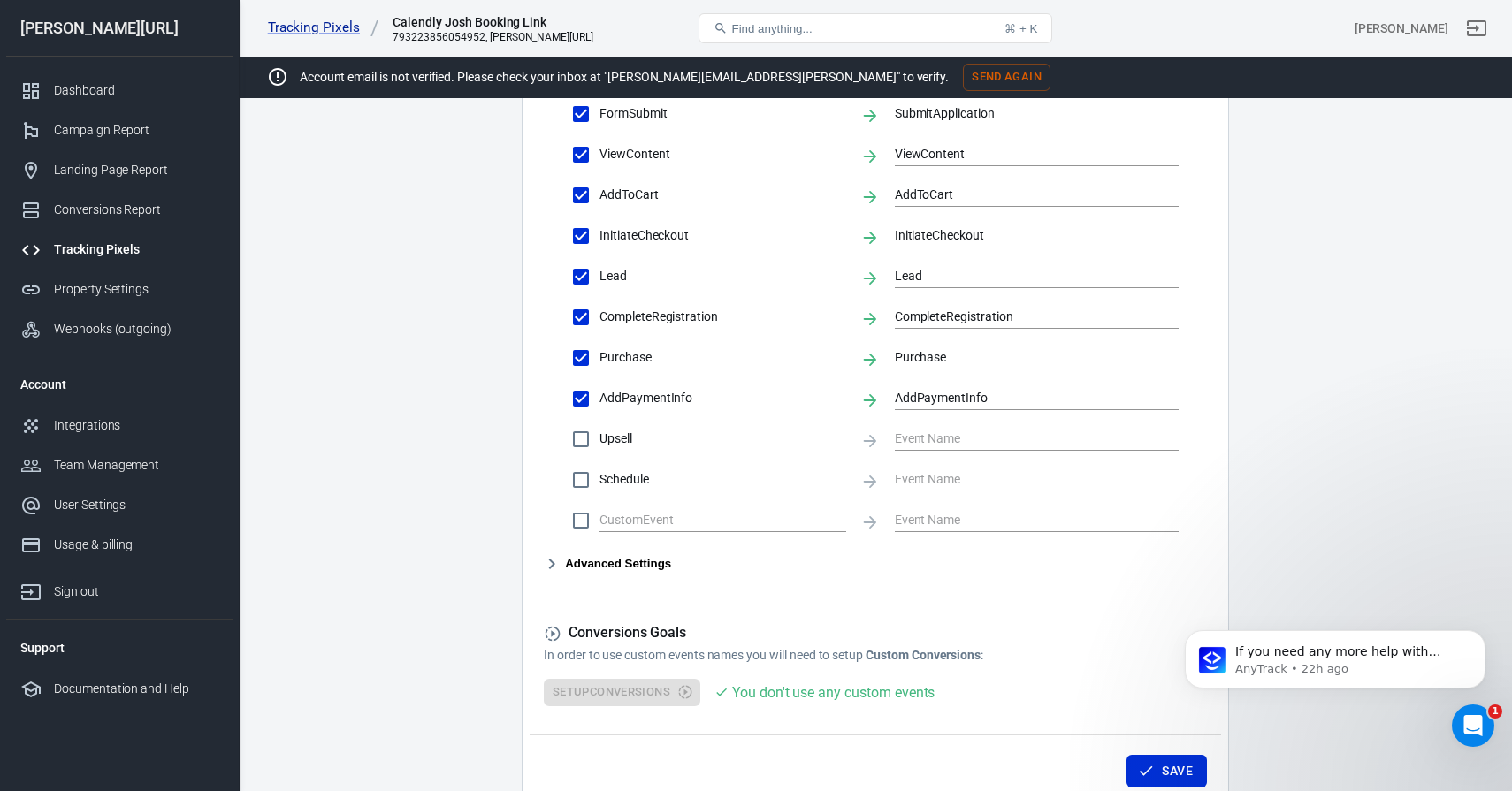
scroll to position [823, 0]
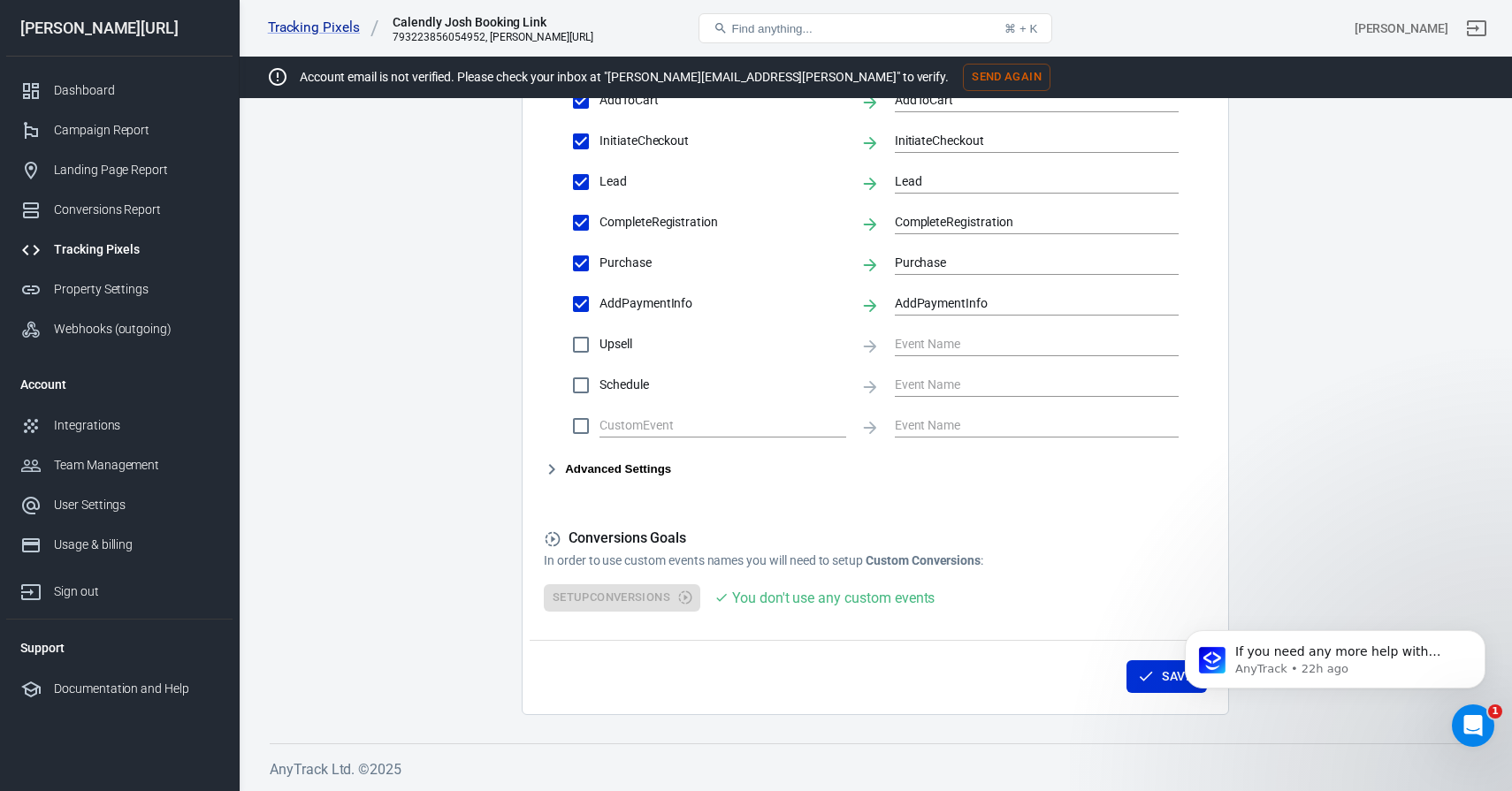
click at [620, 476] on button "Advanced Settings" at bounding box center [607, 469] width 127 height 21
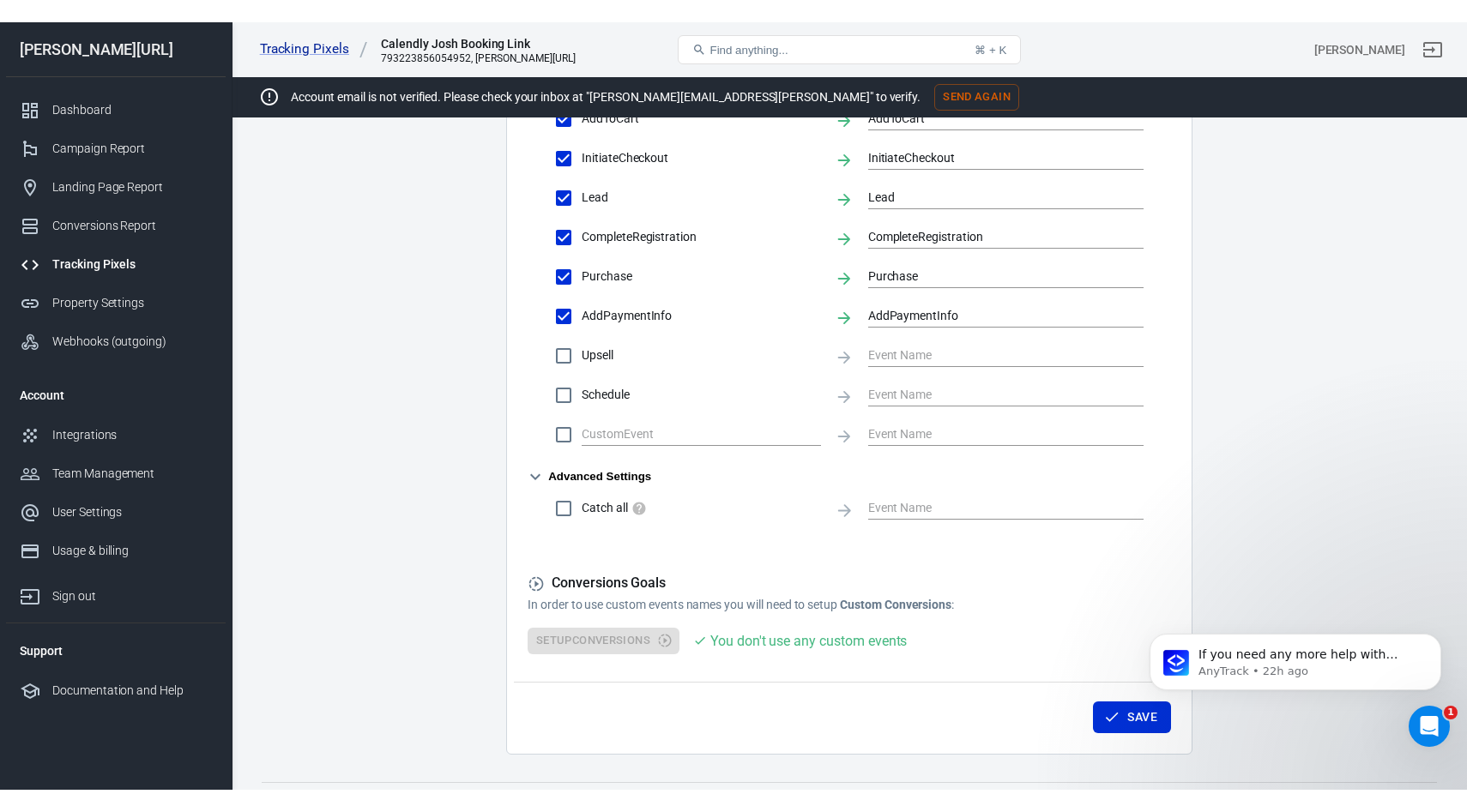
scroll to position [0, 0]
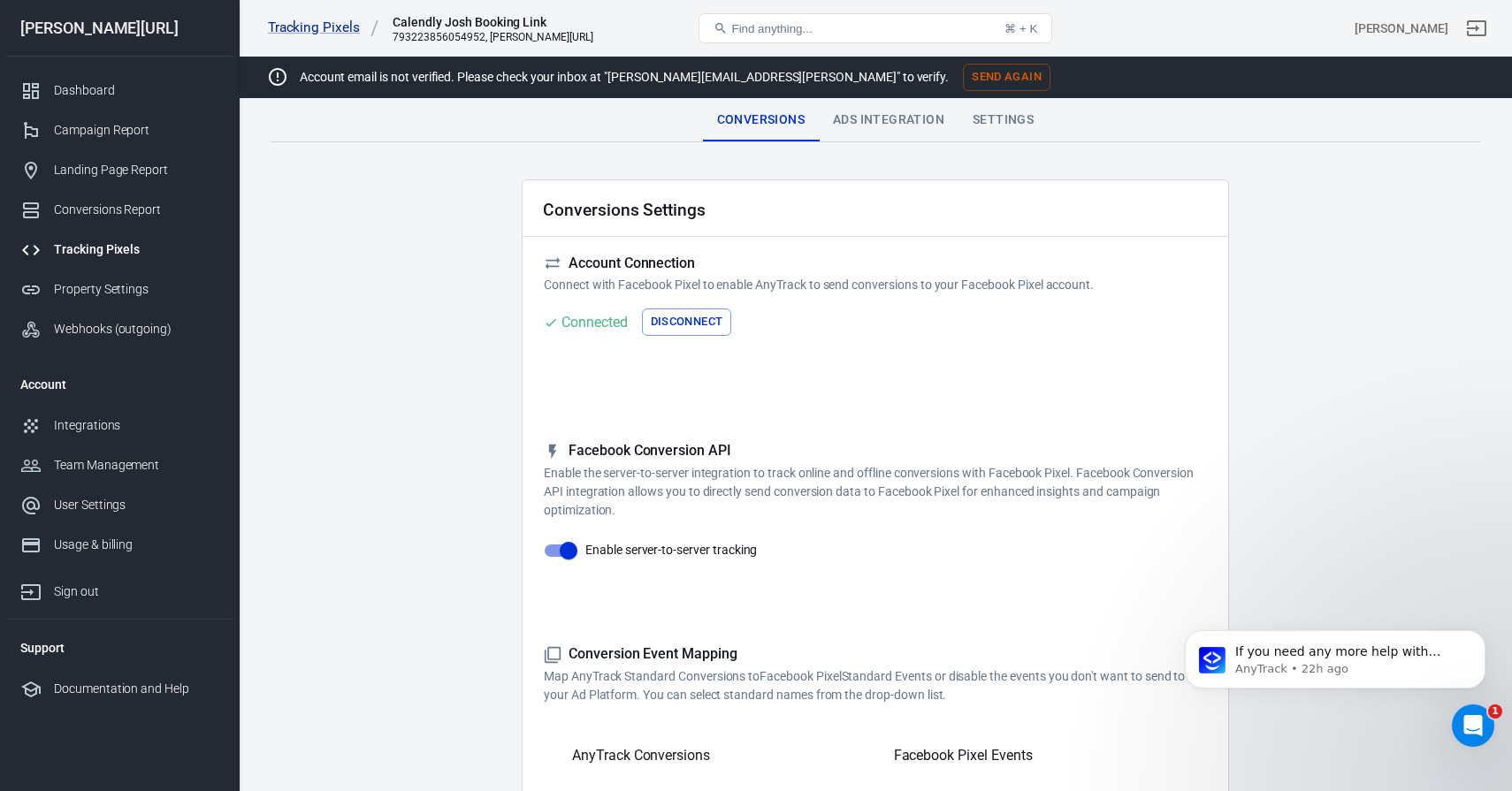
click at [858, 131] on div "Ads Integration" at bounding box center [889, 120] width 140 height 42
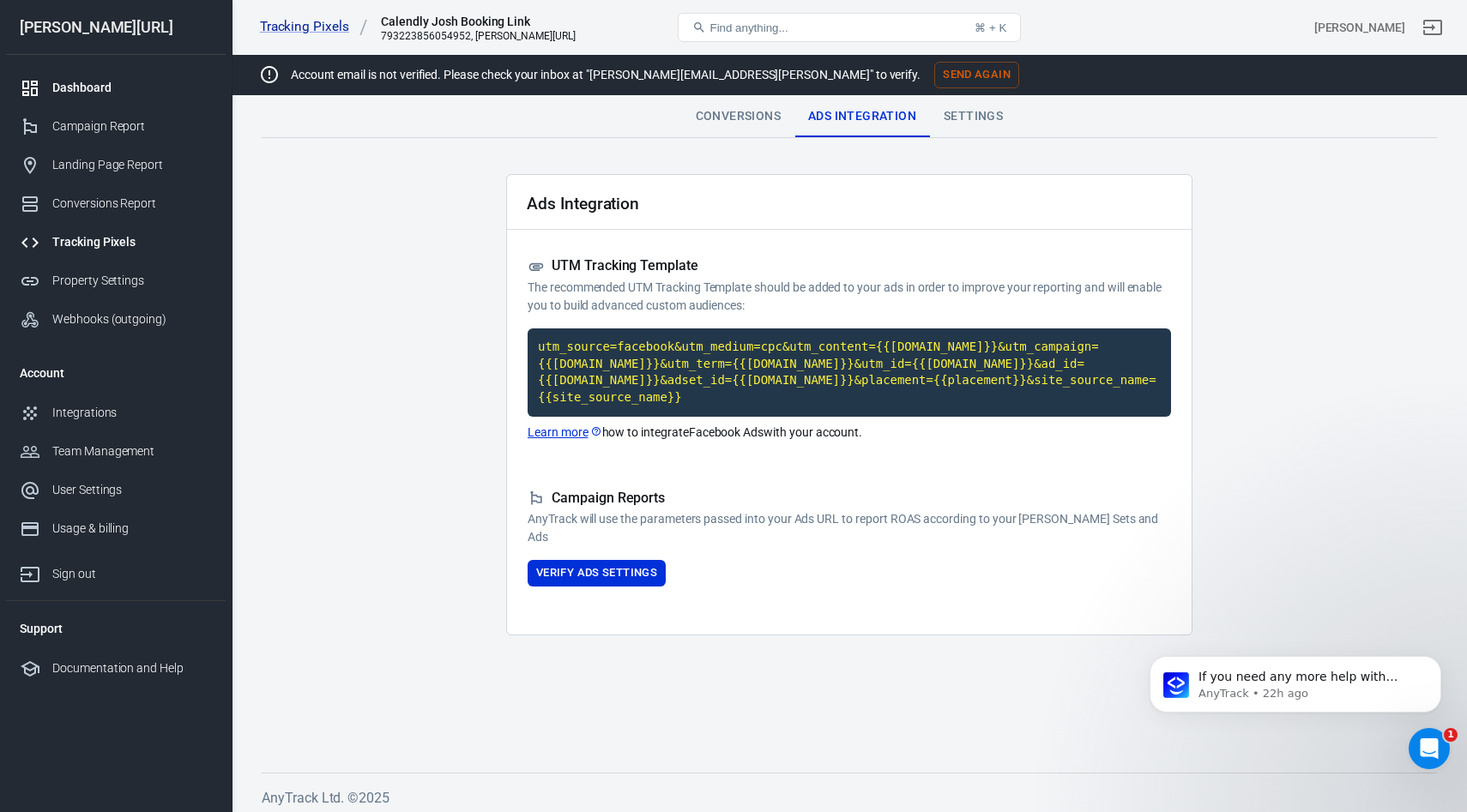
click at [79, 79] on div "Dashboard" at bounding box center [132, 87] width 159 height 18
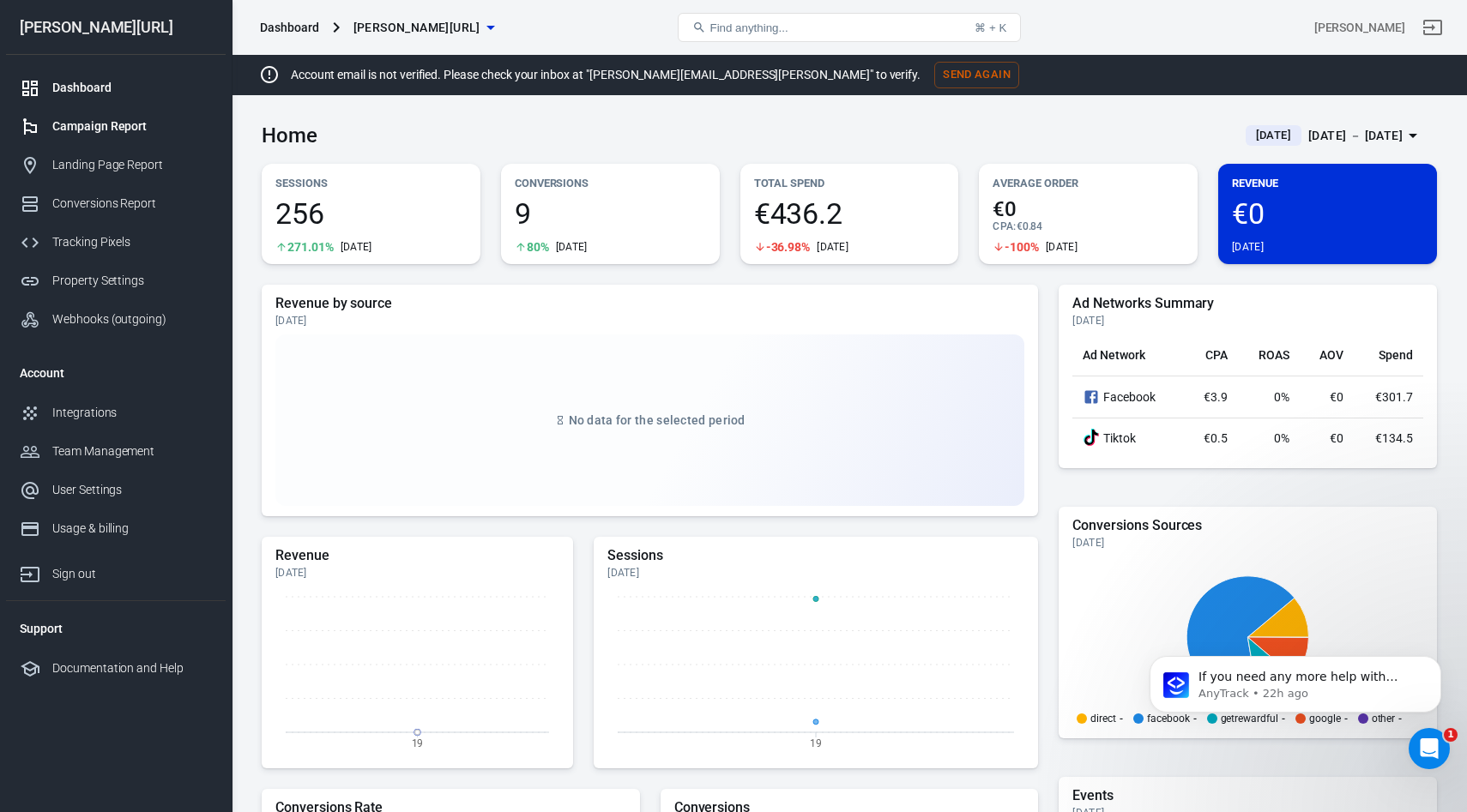
click at [112, 140] on link "Campaign Report" at bounding box center [115, 127] width 220 height 39
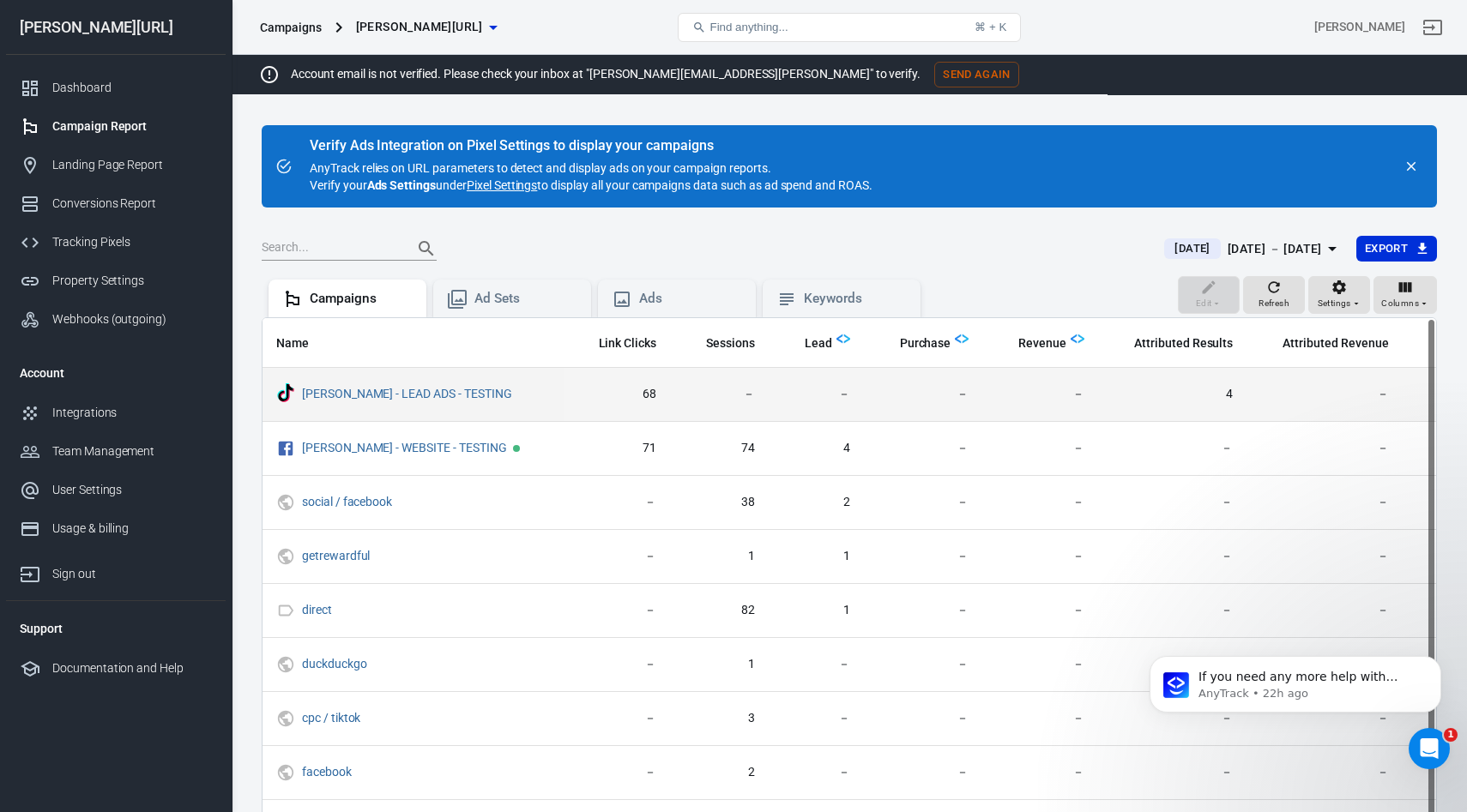
scroll to position [0, 682]
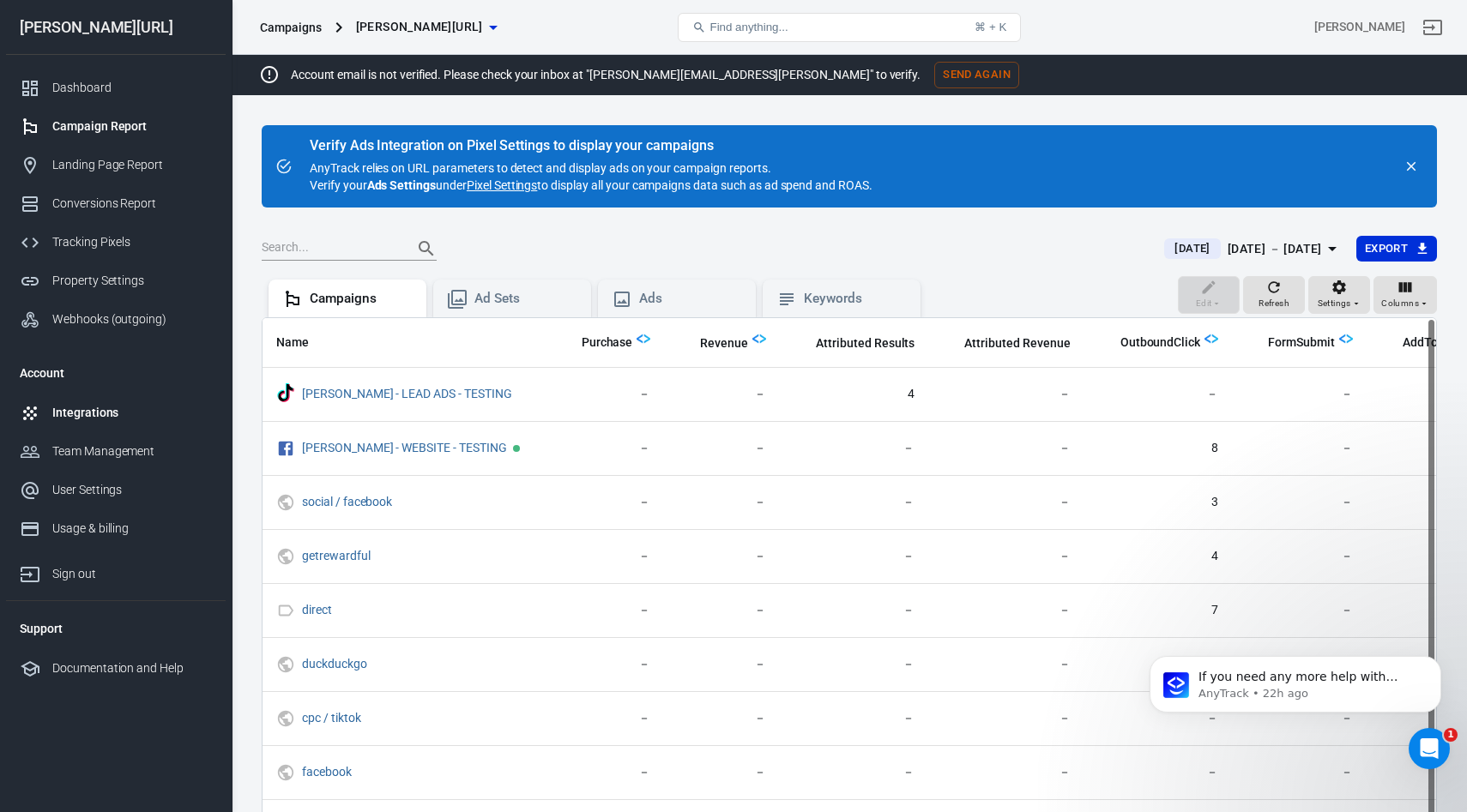
click at [99, 408] on div "Integrations" at bounding box center [132, 412] width 159 height 18
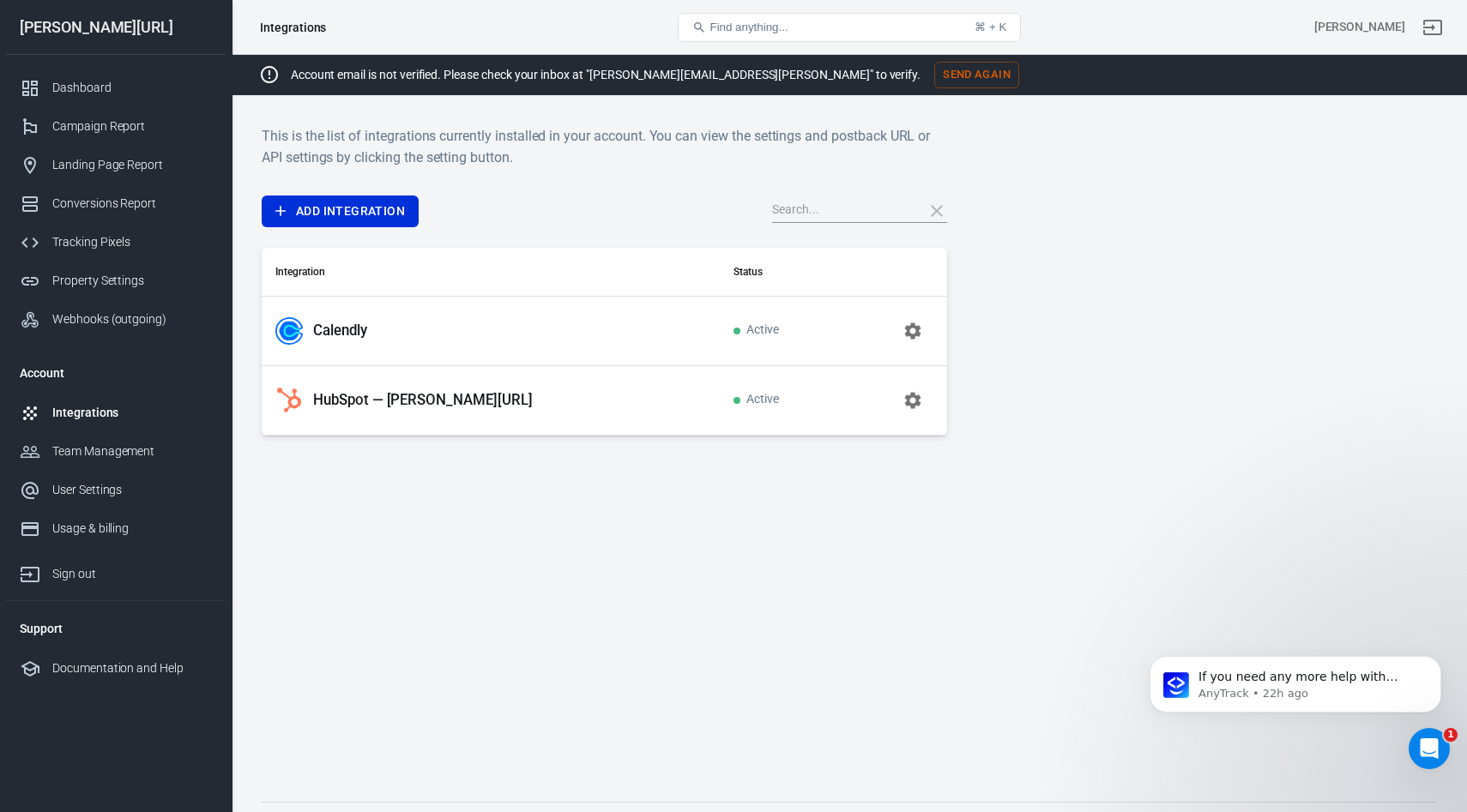
click at [328, 319] on div "Calendly" at bounding box center [491, 331] width 430 height 28
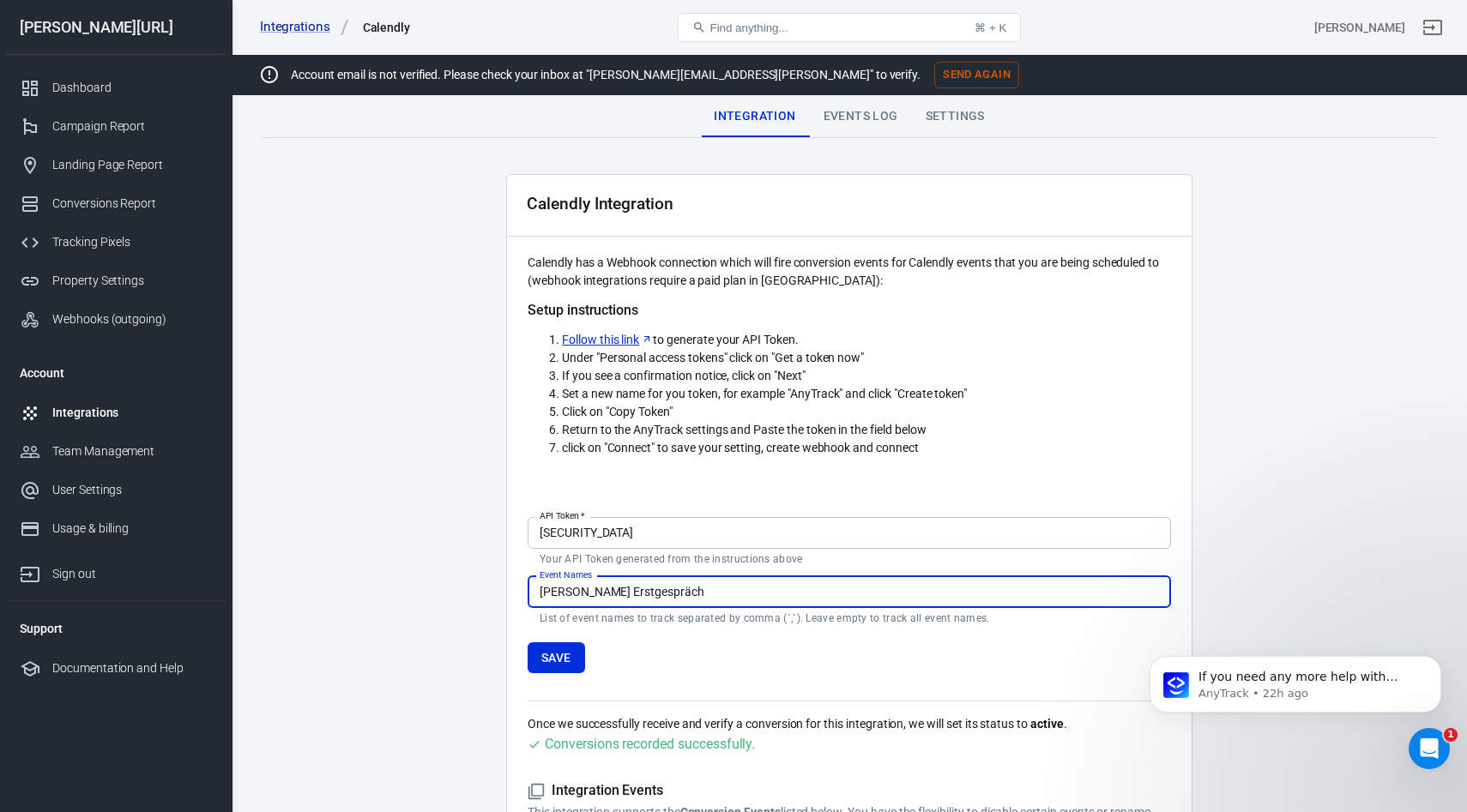
scroll to position [259, 0]
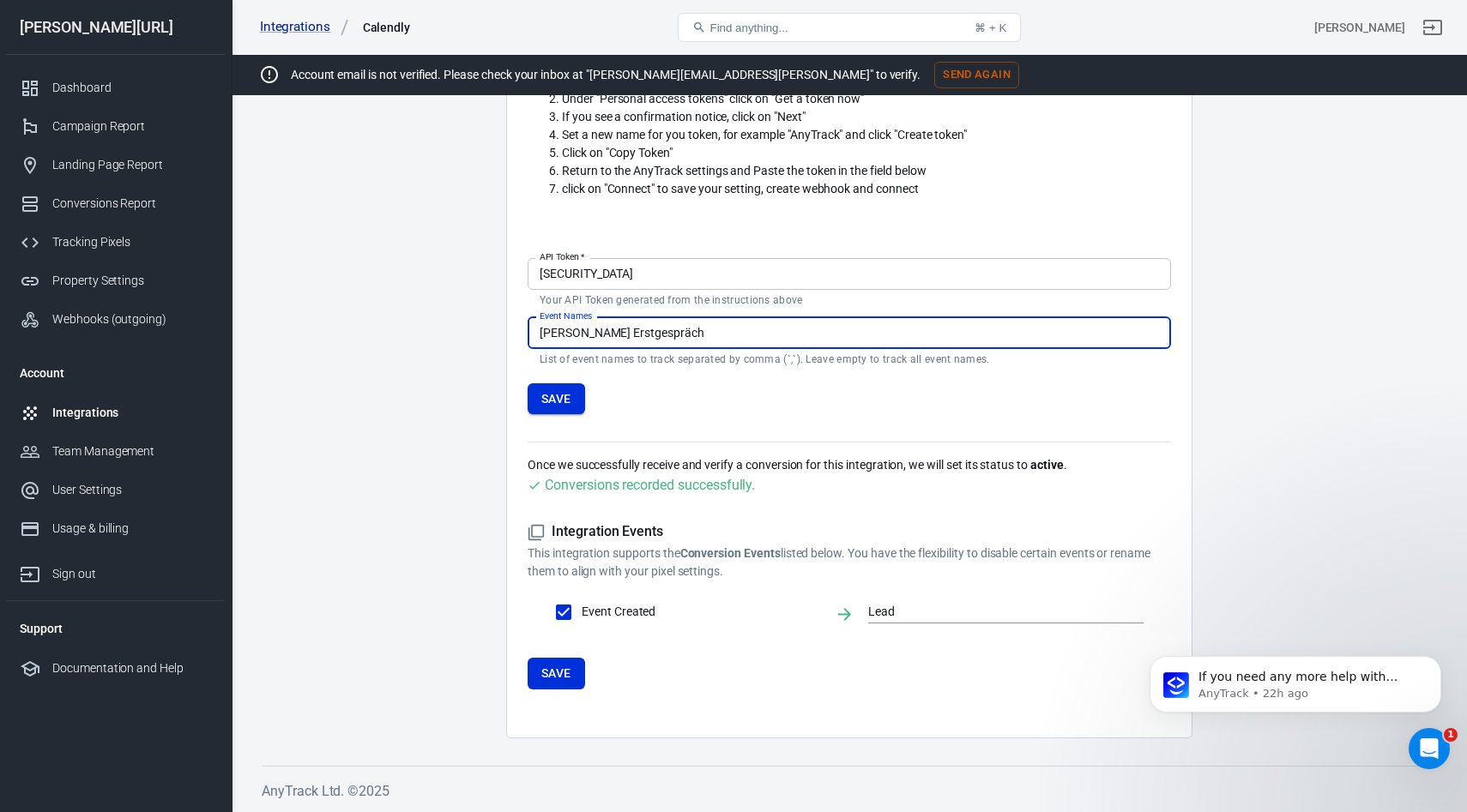
click at [564, 395] on button "Save" at bounding box center [556, 400] width 57 height 32
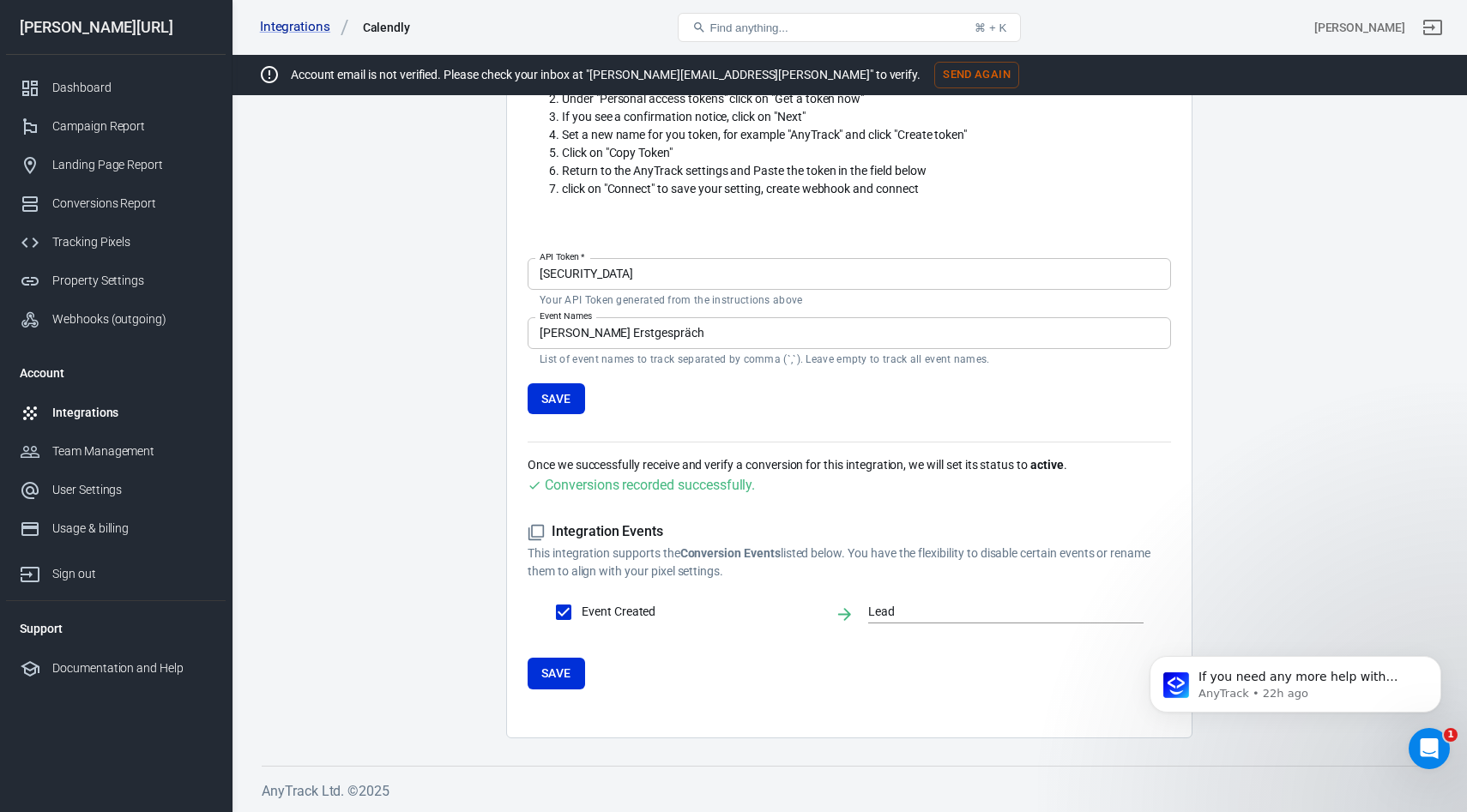
scroll to position [0, 0]
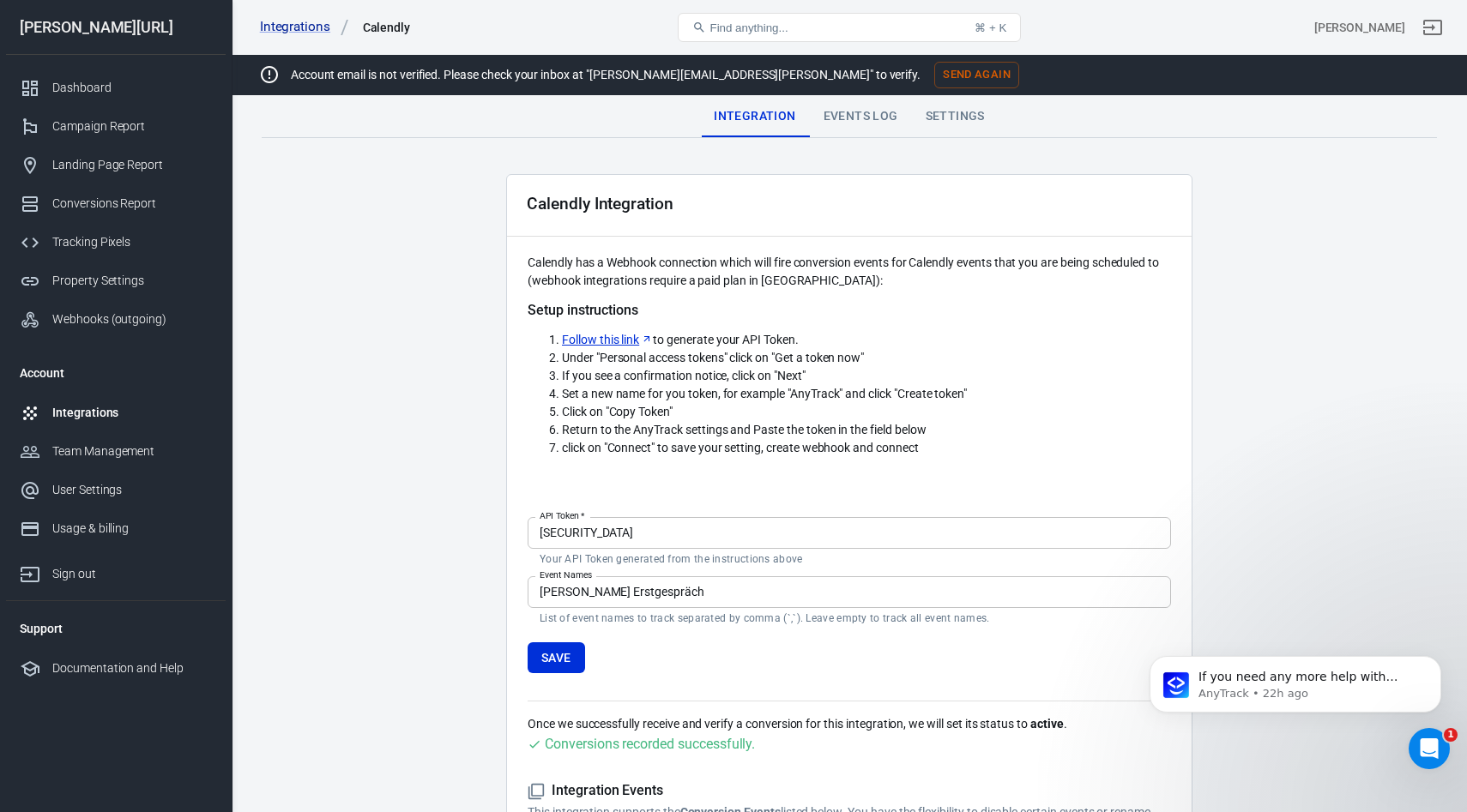
click at [883, 121] on div "Events Log" at bounding box center [861, 117] width 102 height 41
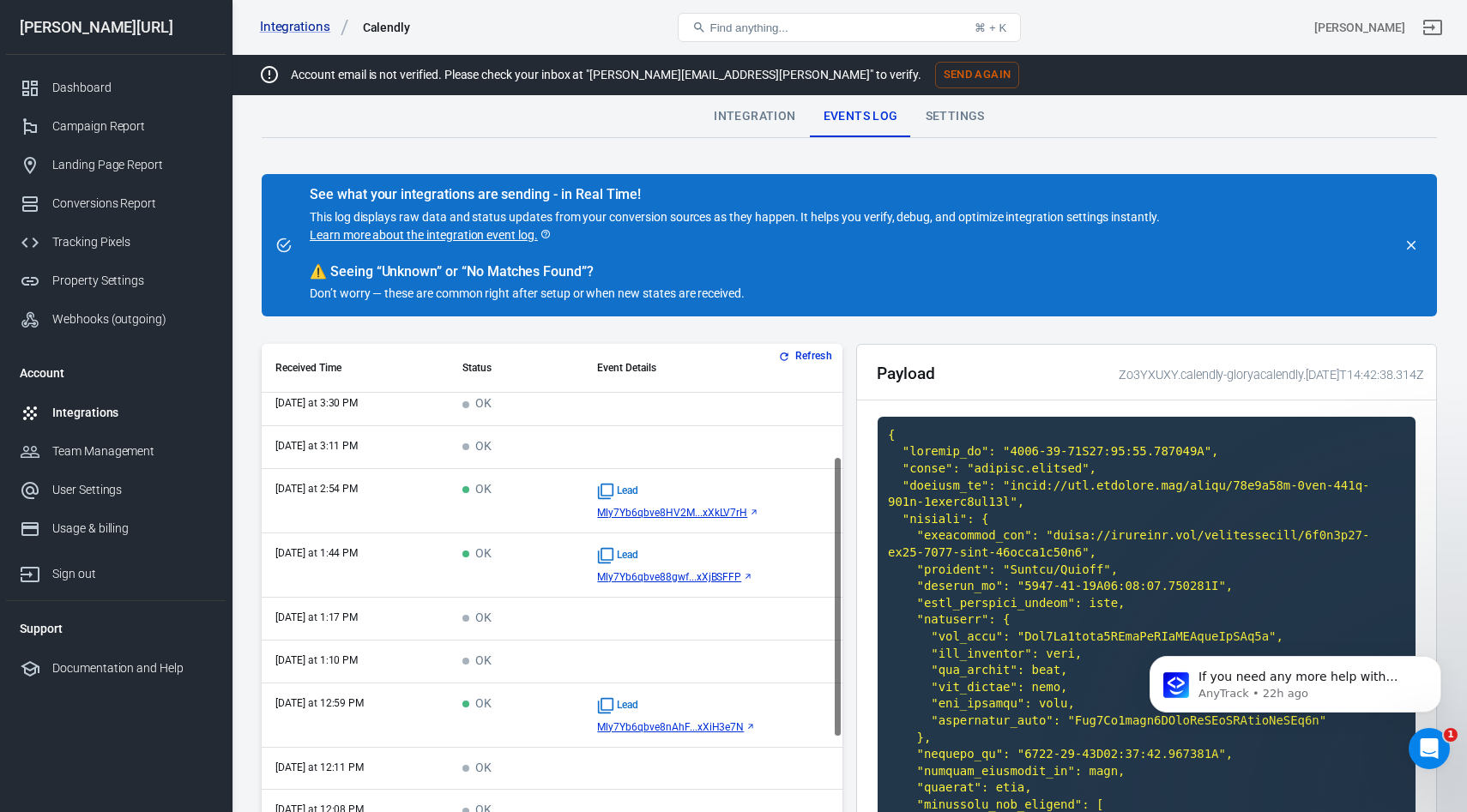
scroll to position [260, 0]
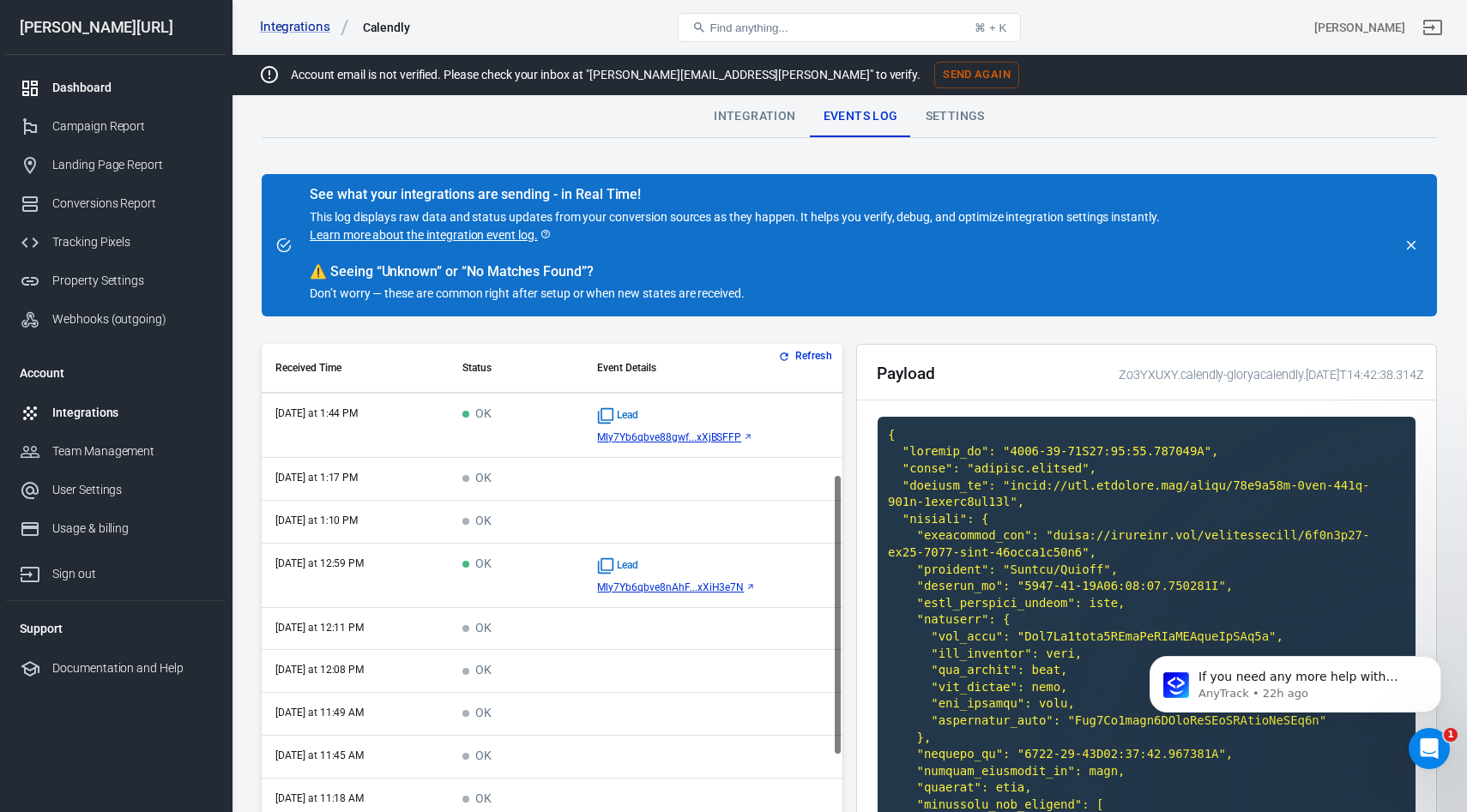
click at [85, 86] on div "Dashboard" at bounding box center [132, 87] width 159 height 18
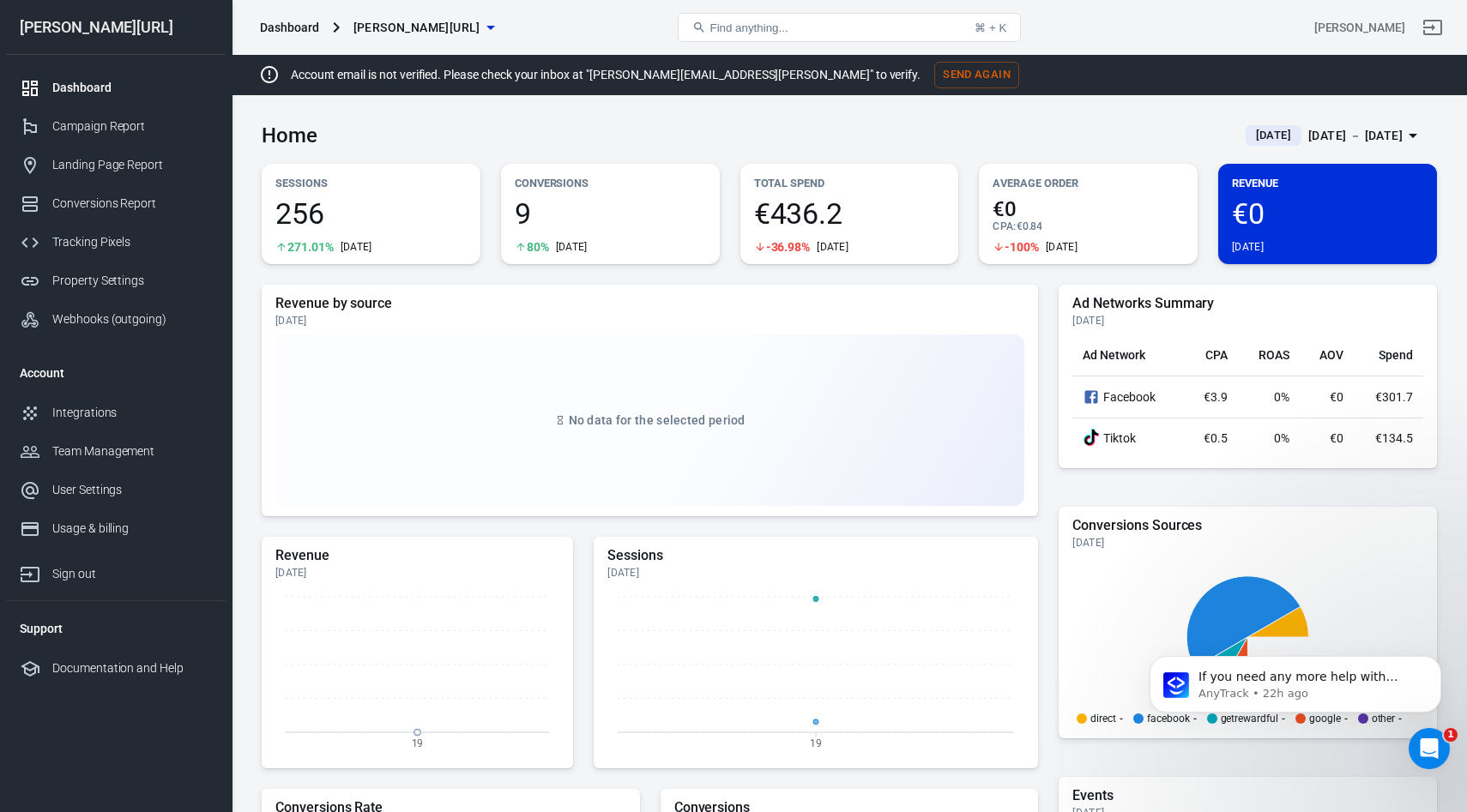
click at [526, 206] on span "9" at bounding box center [610, 213] width 191 height 29
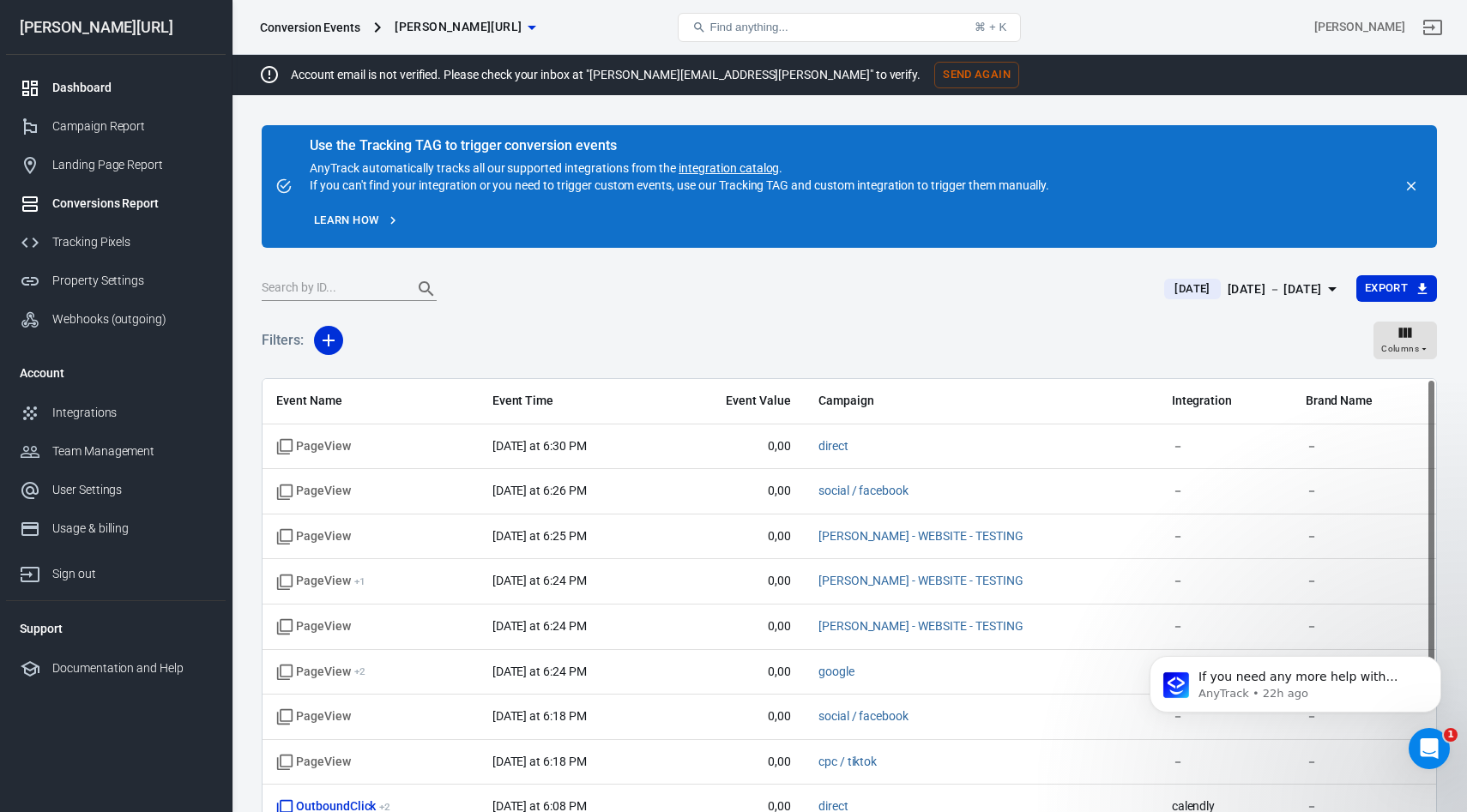
click at [86, 82] on div "Dashboard" at bounding box center [132, 87] width 159 height 18
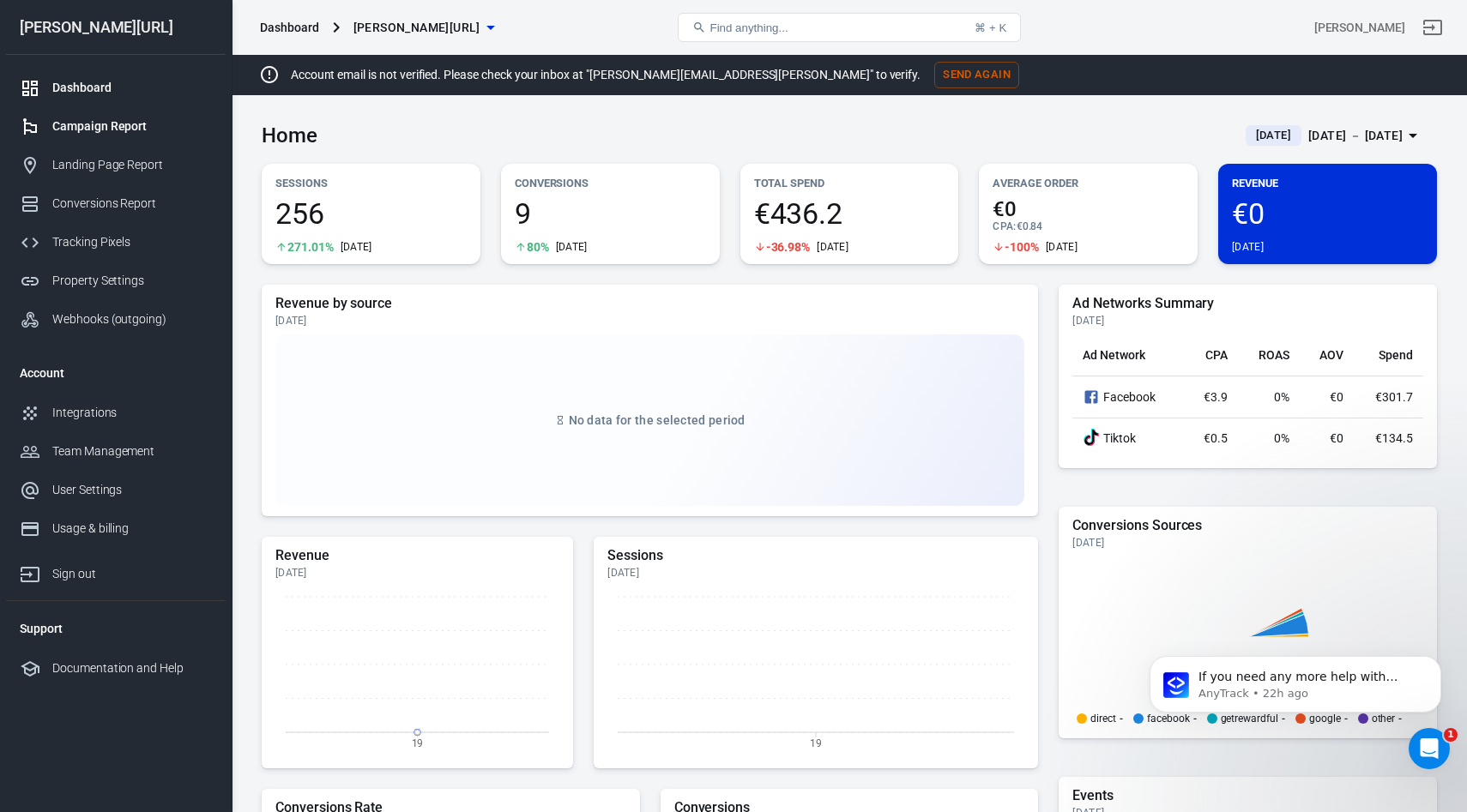
click at [100, 126] on div "Campaign Report" at bounding box center [132, 126] width 159 height 18
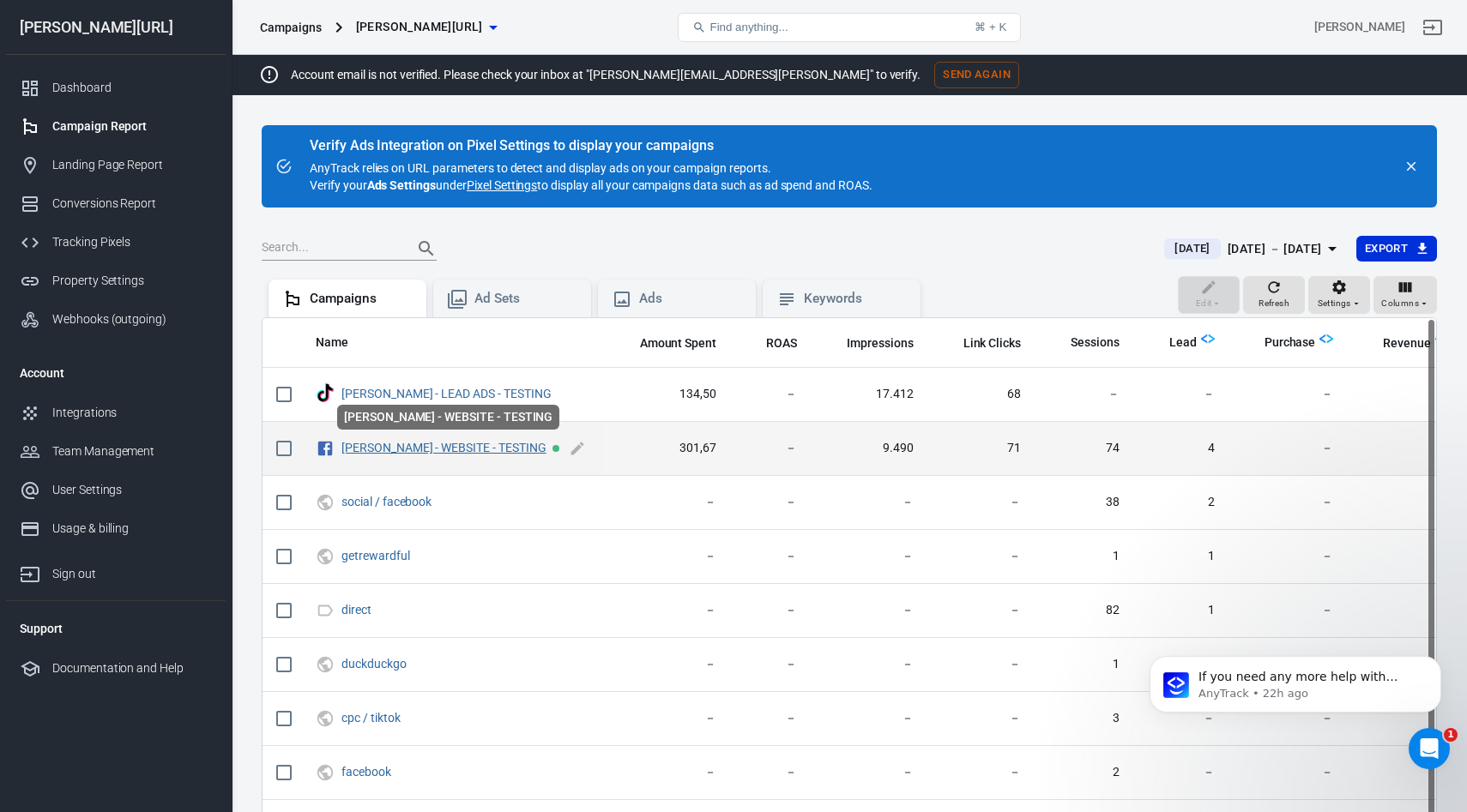
click at [412, 447] on link "[PERSON_NAME] - WEBSITE - TESTING" at bounding box center [443, 448] width 205 height 14
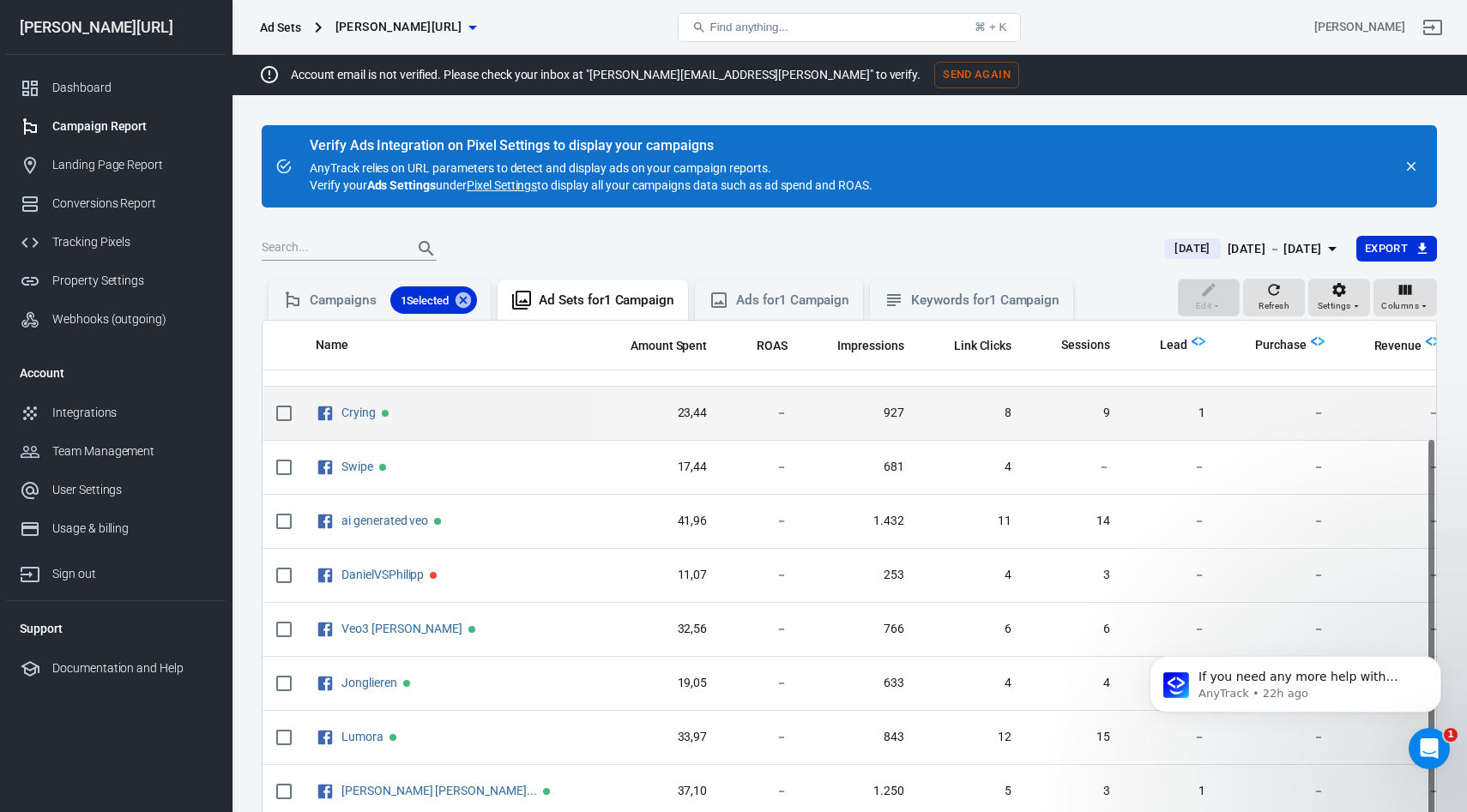
scroll to position [108, 0]
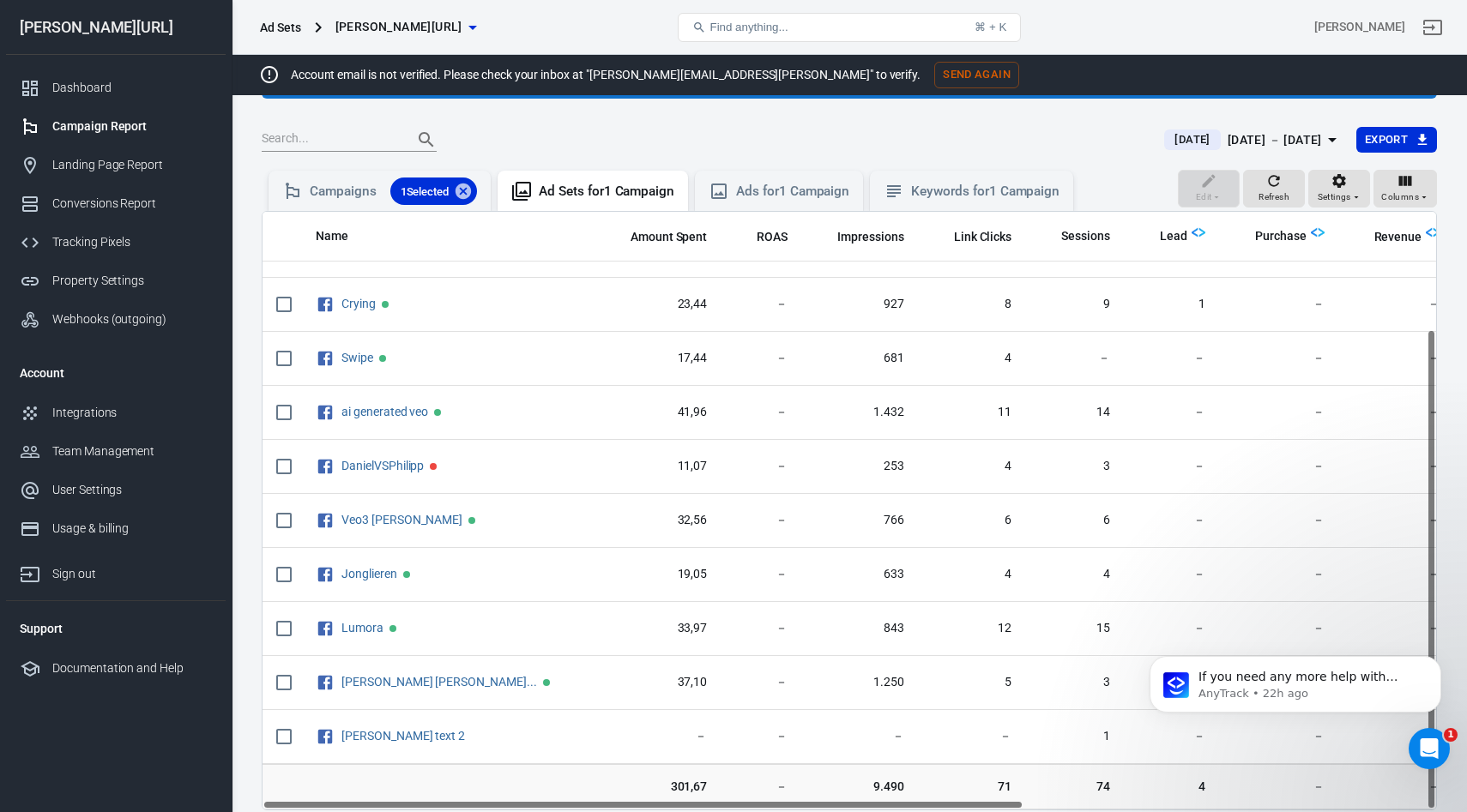
click at [1225, 235] on th "Purchase" at bounding box center [1279, 237] width 120 height 50
click at [1311, 232] on img "scrollable content" at bounding box center [1318, 232] width 14 height 14
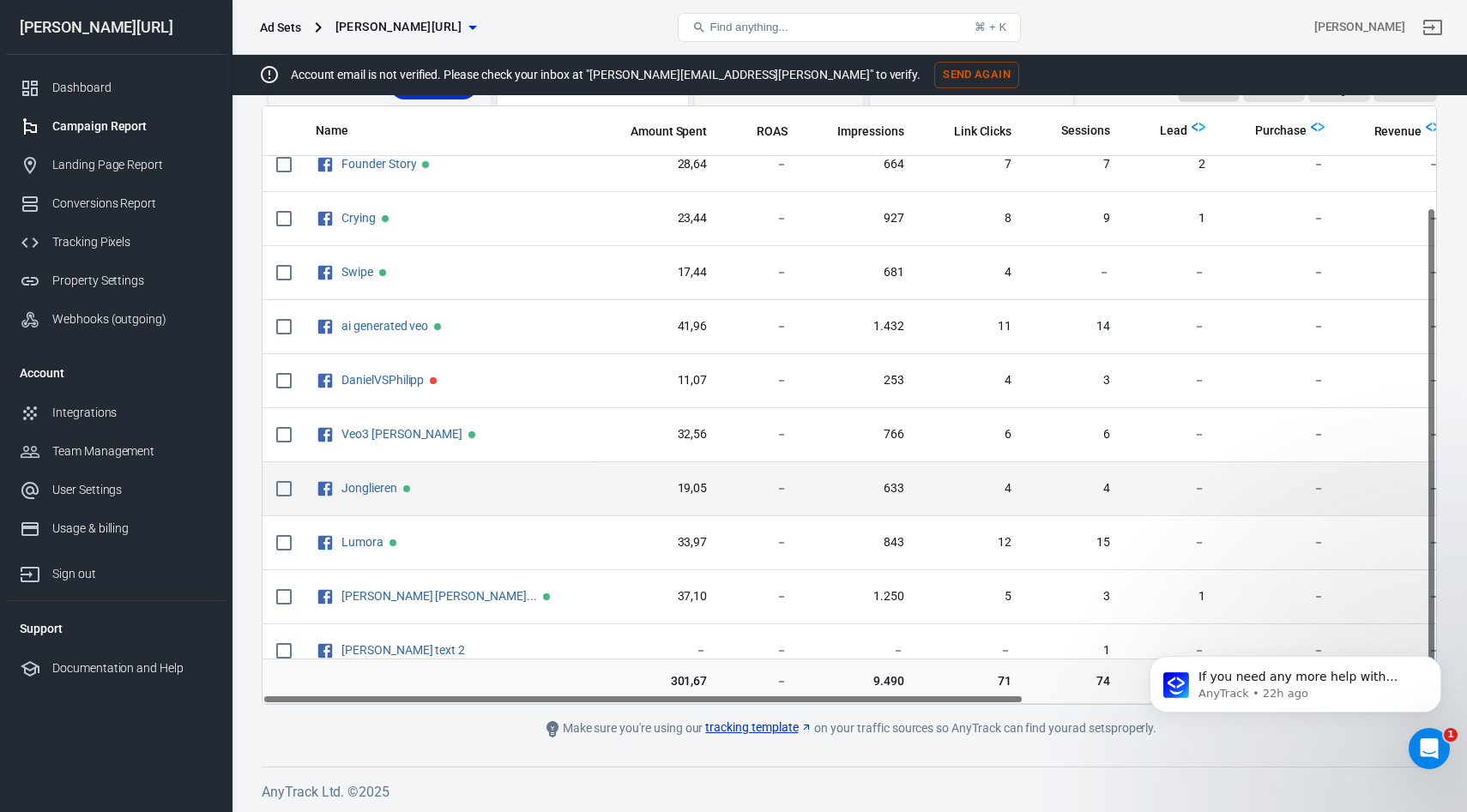
scroll to position [124, 0]
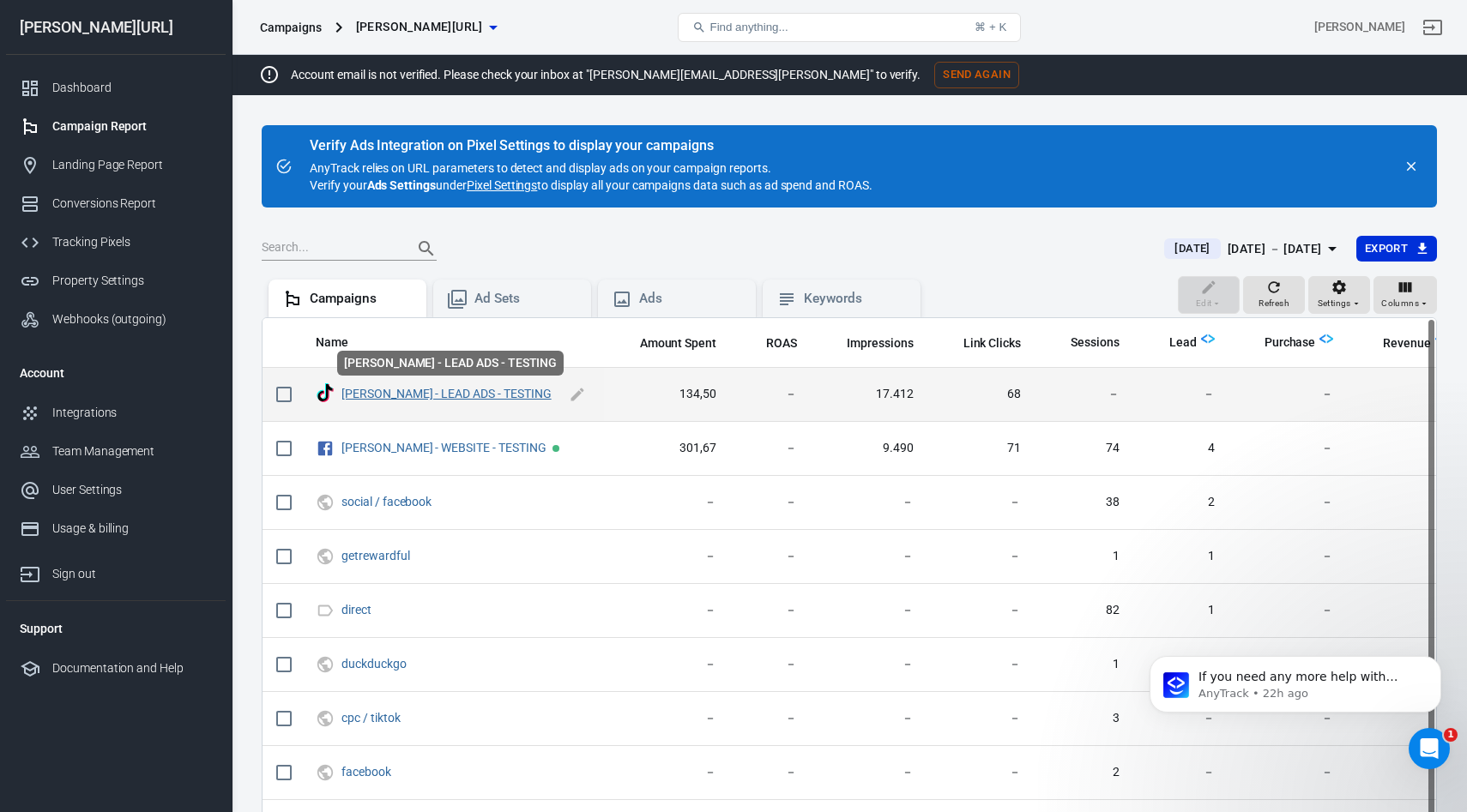
click at [414, 393] on link "[PERSON_NAME] - LEAD ADS - TESTING" at bounding box center [446, 393] width 210 height 14
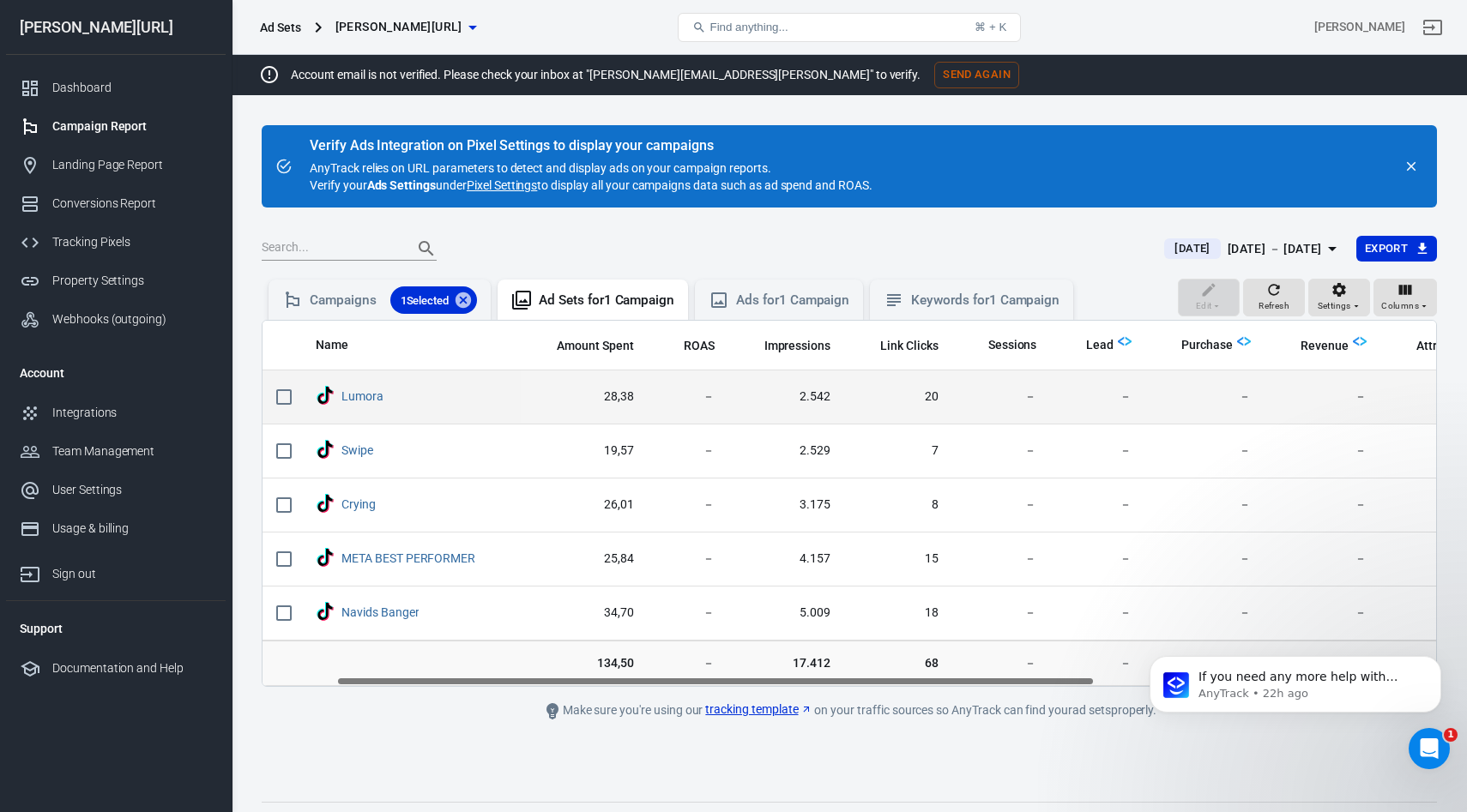
scroll to position [0, 399]
